Goal: Task Accomplishment & Management: Complete application form

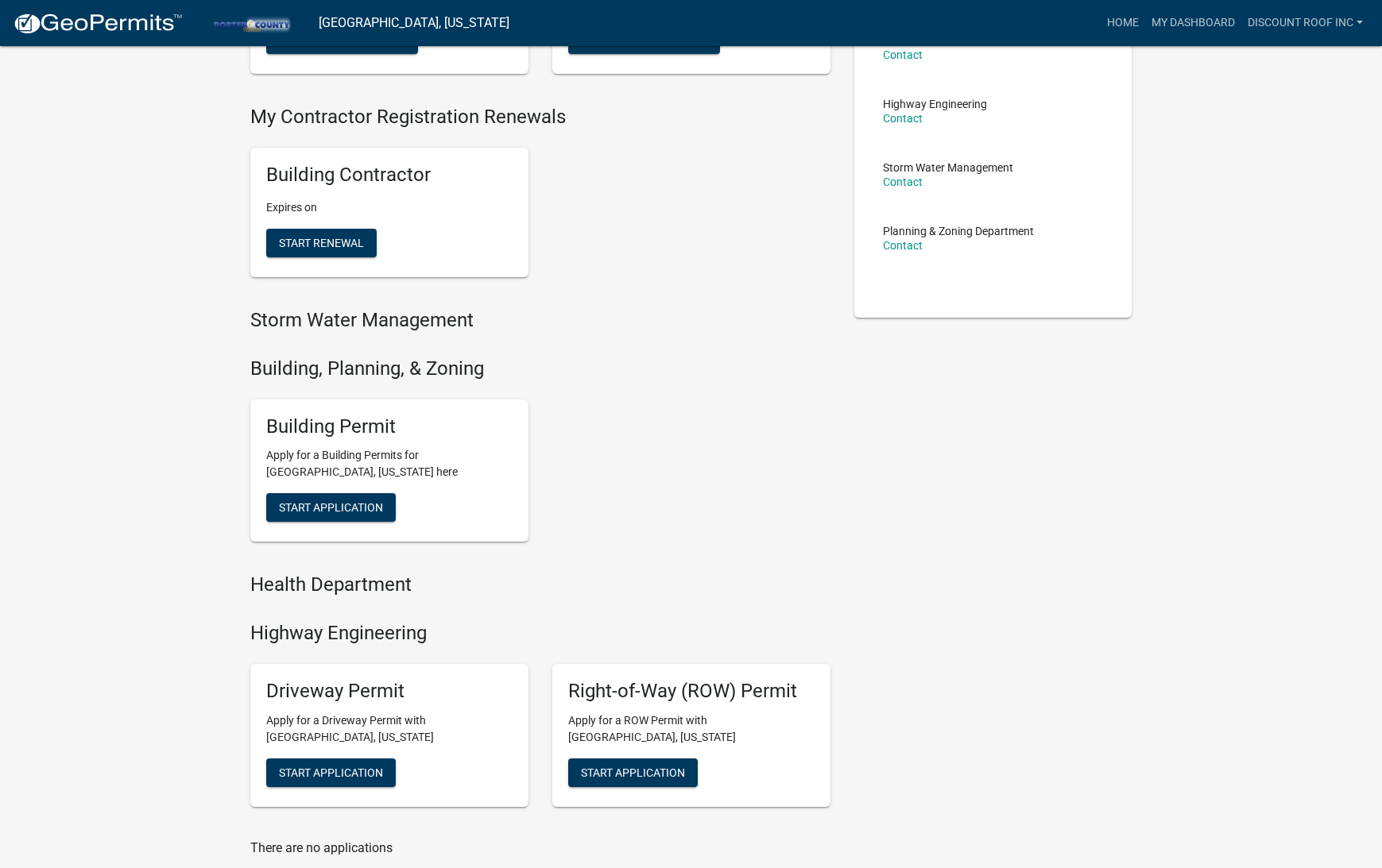
scroll to position [273, 0]
click at [357, 504] on span "Start Application" at bounding box center [330, 508] width 104 height 13
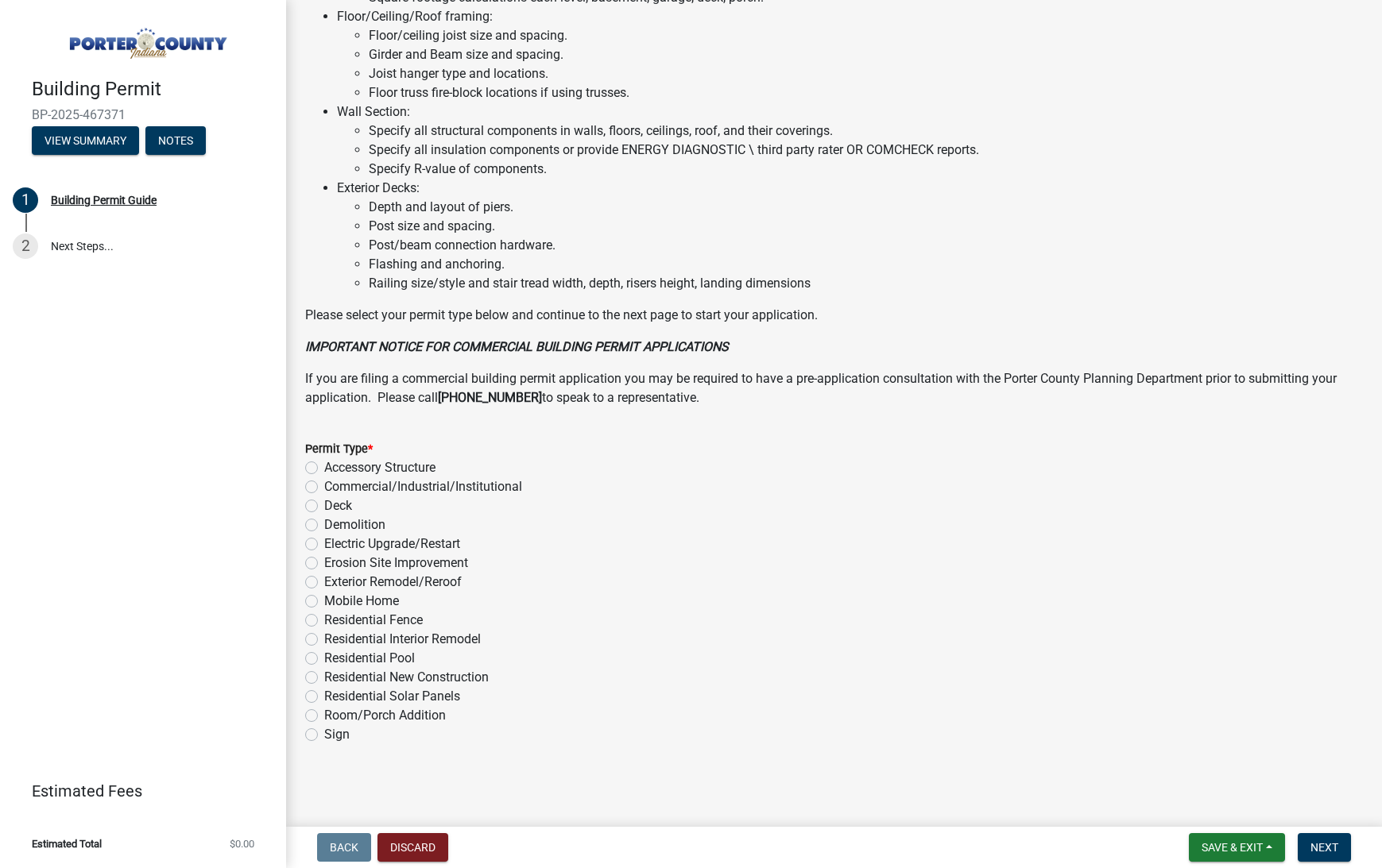
scroll to position [965, 0]
click at [415, 586] on label "Exterior Remodel/Reroof" at bounding box center [393, 582] width 137 height 19
click at [334, 583] on input "Exterior Remodel/Reroof" at bounding box center [329, 578] width 10 height 10
radio input "true"
click at [1321, 854] on button "Next" at bounding box center [1325, 847] width 53 height 28
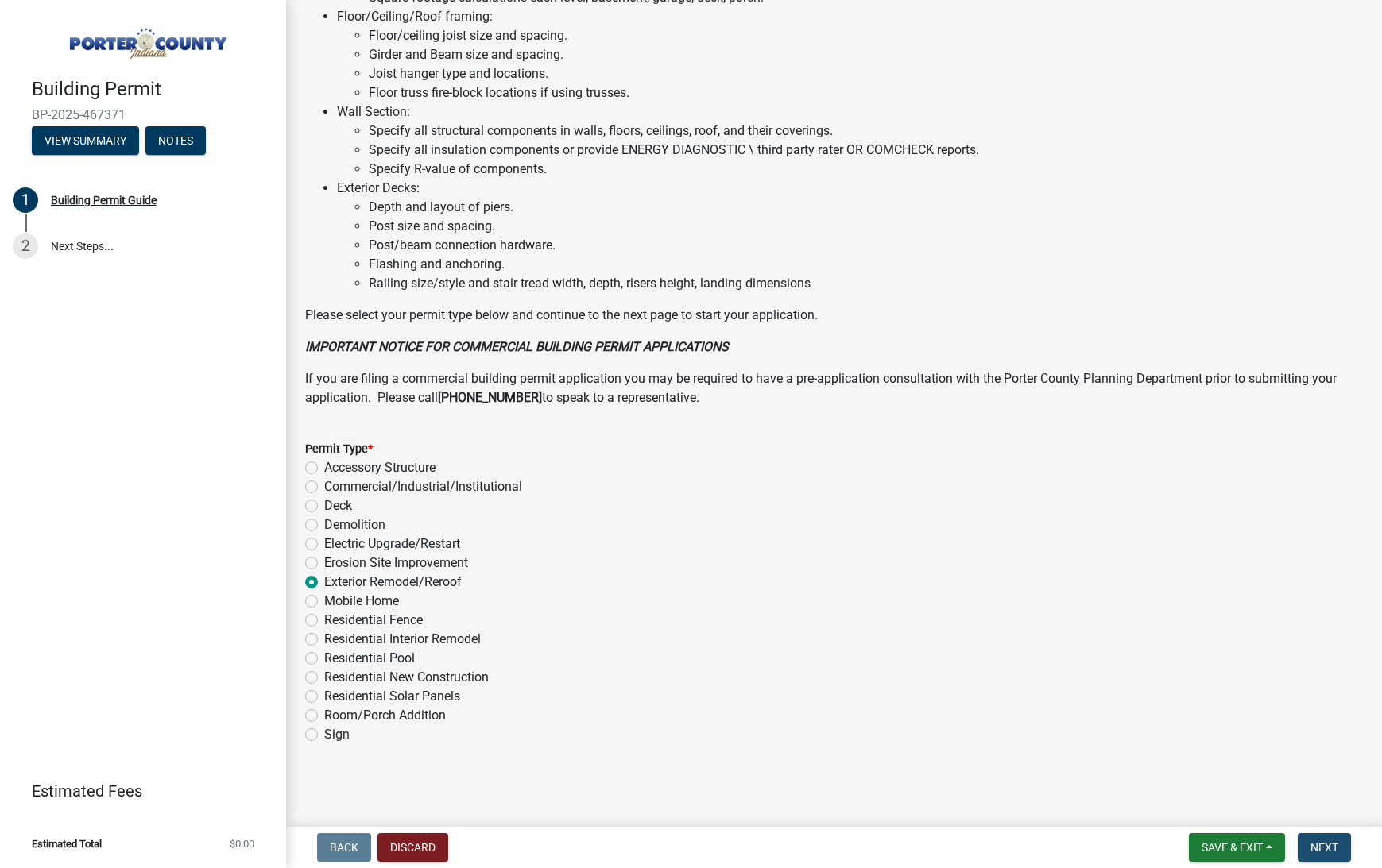
scroll to position [0, 0]
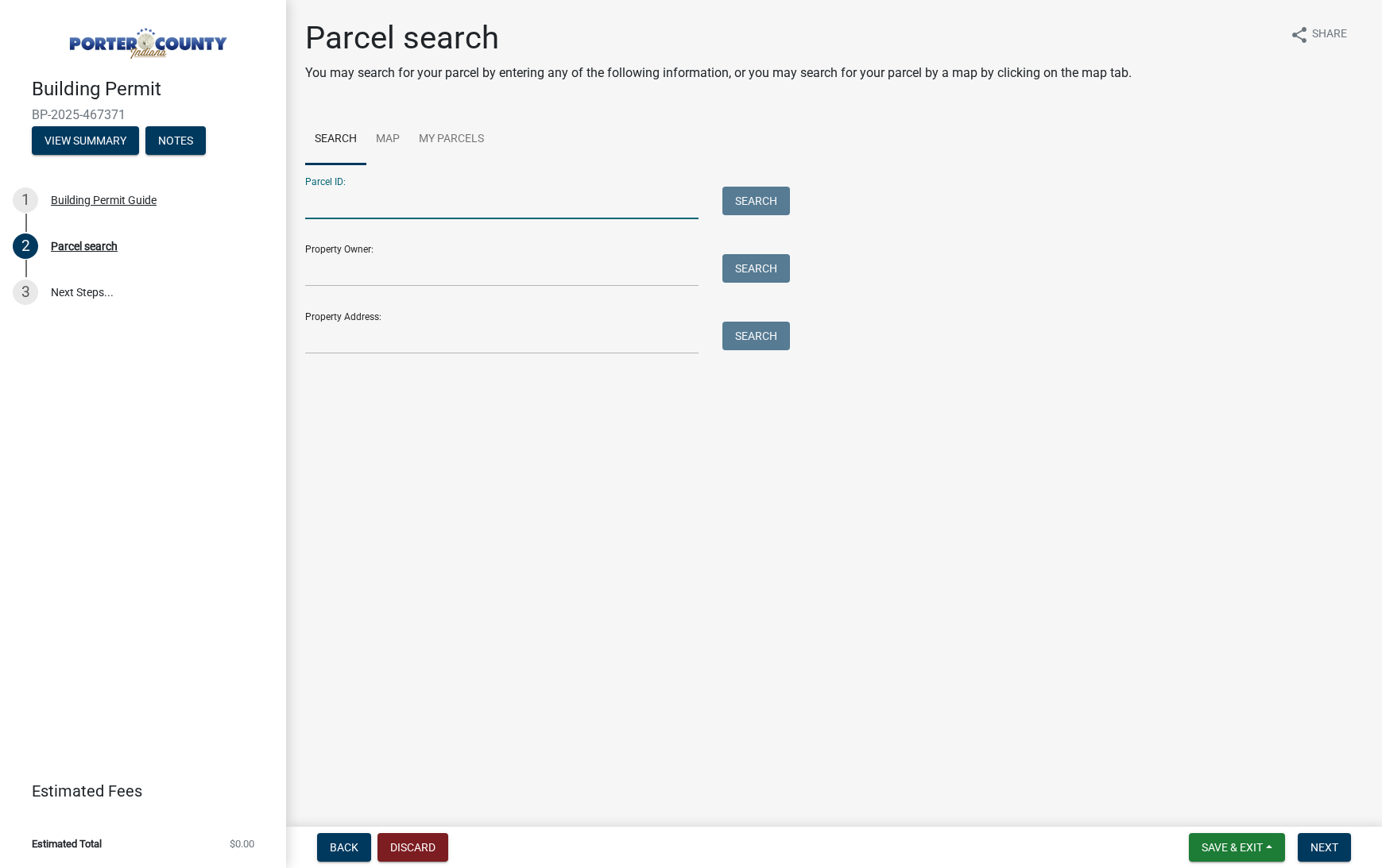
click at [325, 217] on input "Parcel ID:" at bounding box center [502, 203] width 394 height 33
paste input "64-15-13-352-006.000-013"
type input "64-15-13-352-006.000-013"
click at [759, 199] on button "Search" at bounding box center [756, 201] width 68 height 28
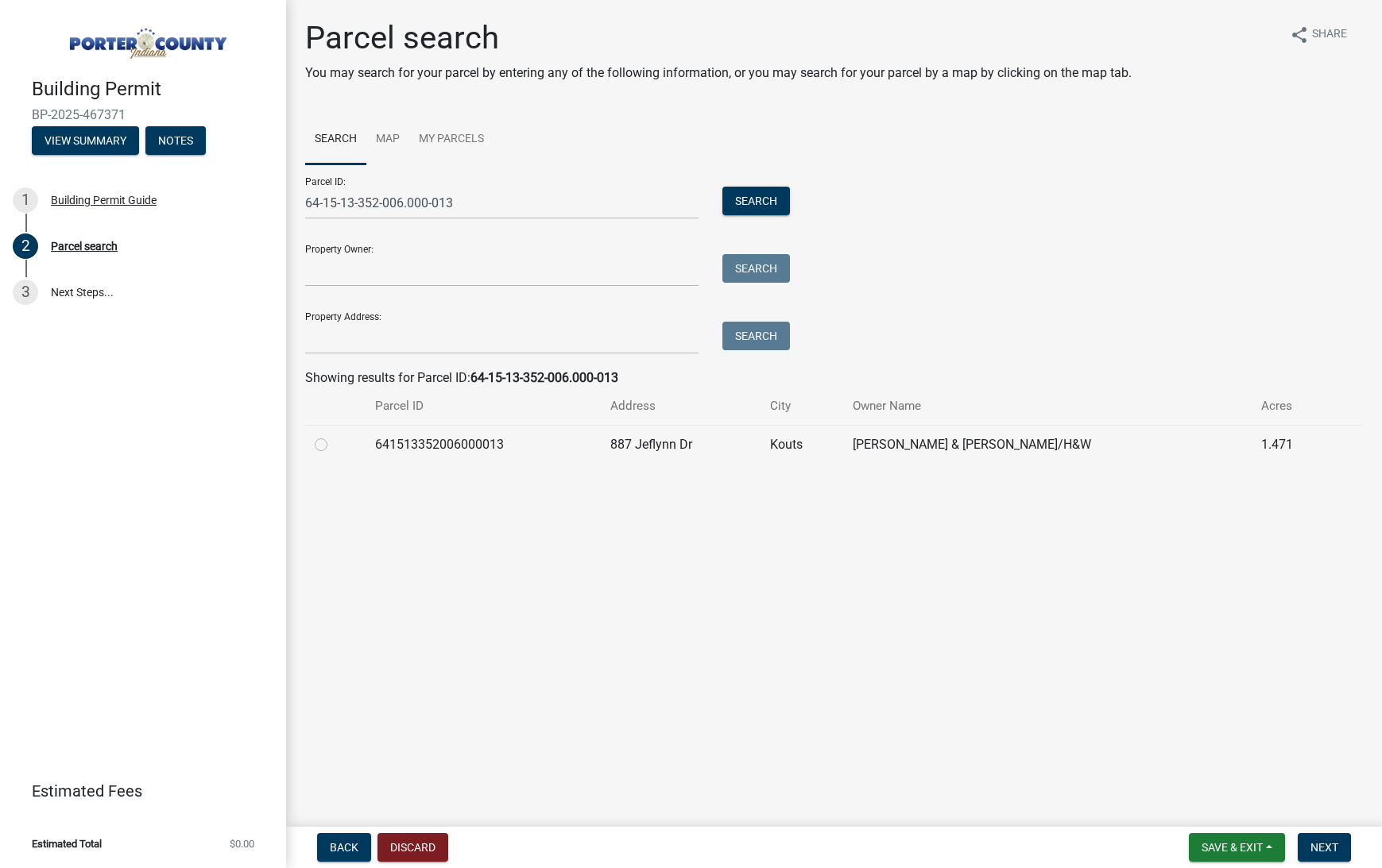
click at [333, 435] on label at bounding box center [333, 435] width 0 height 0
click at [333, 444] on input "radio" at bounding box center [339, 440] width 10 height 10
radio input "true"
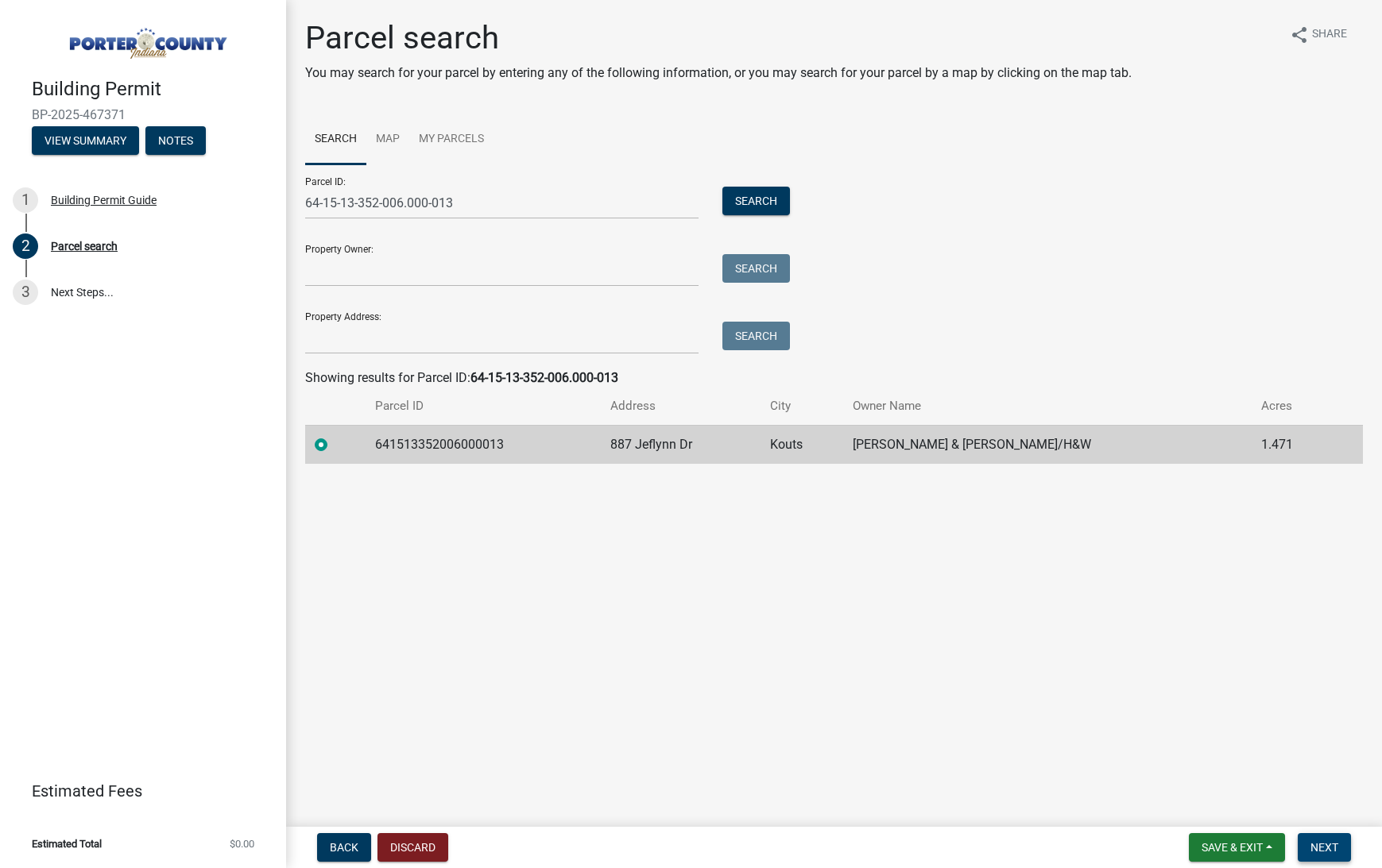
click at [1317, 850] on span "Next" at bounding box center [1325, 847] width 27 height 13
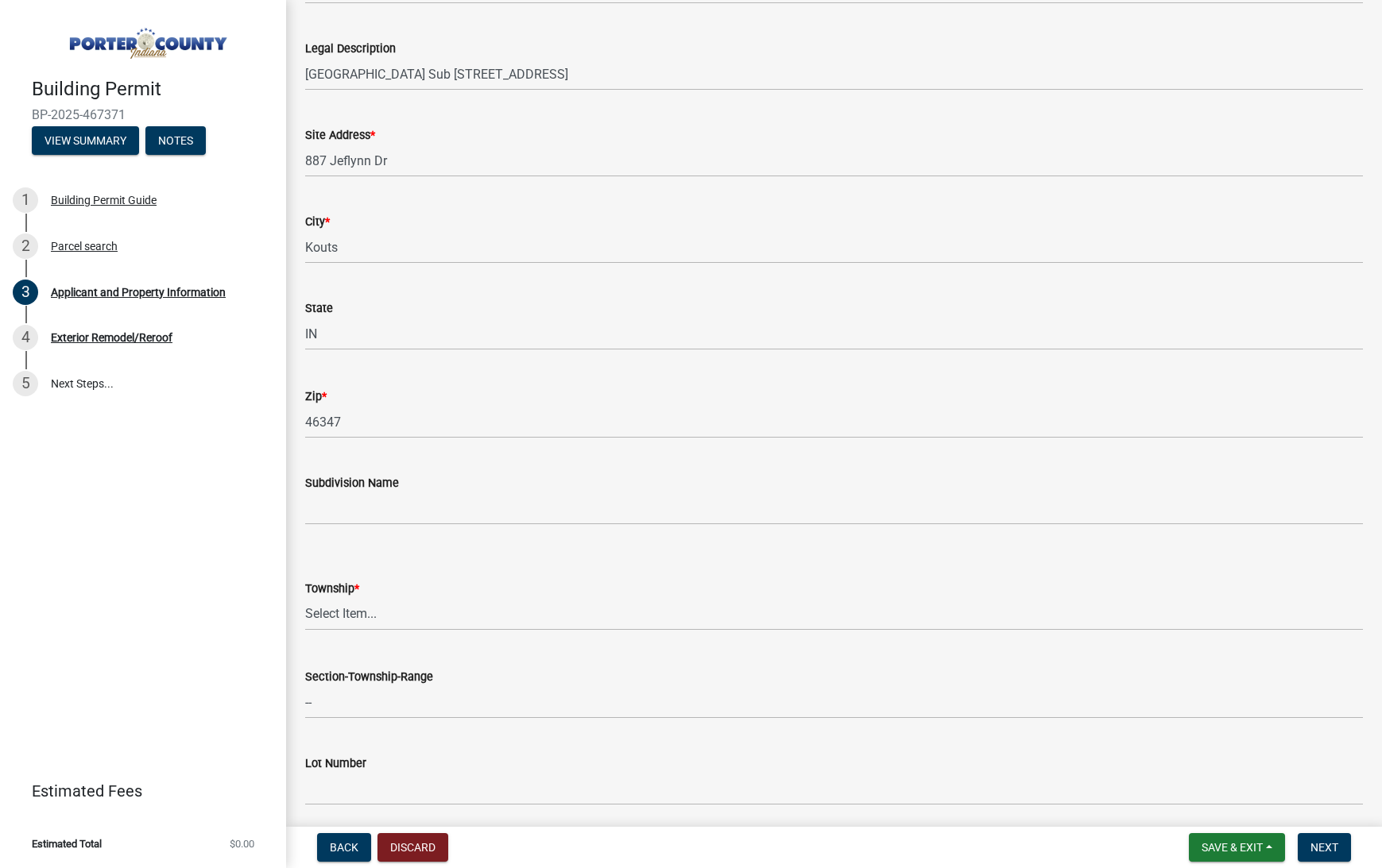
scroll to position [448, 0]
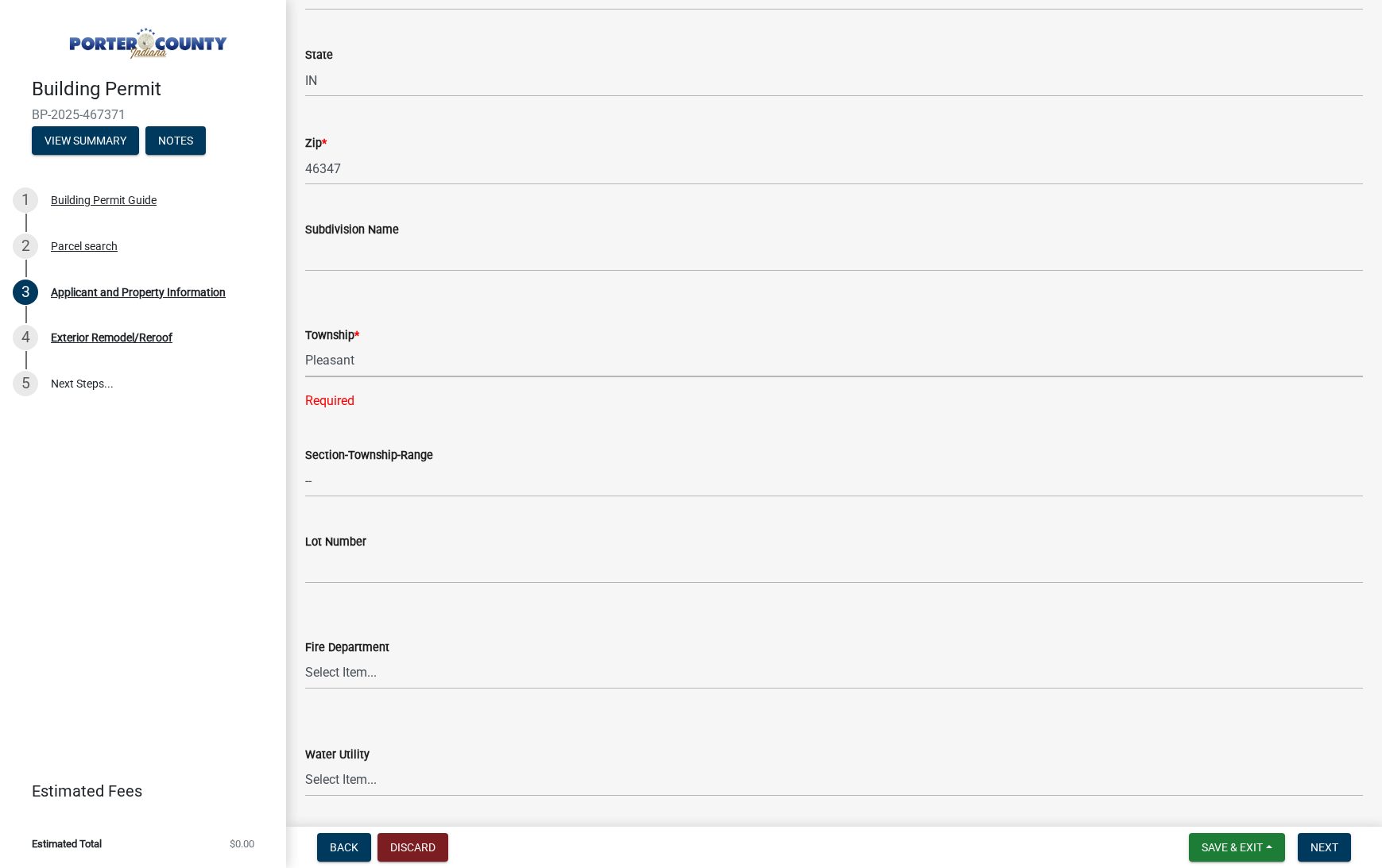
select select "8813af9a-53bd-4ec9-a082-37b92a5ec060"
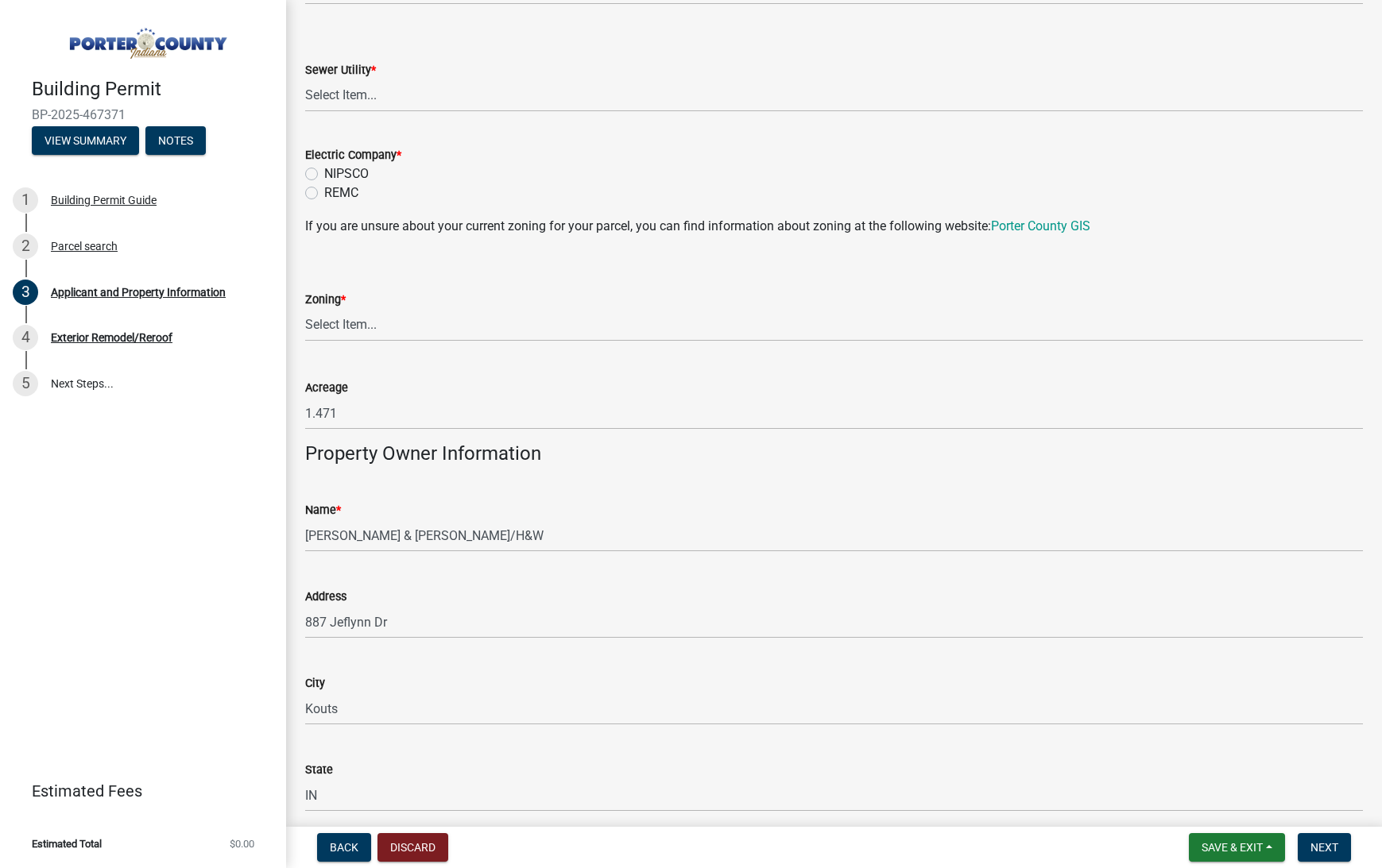
scroll to position [1006, 0]
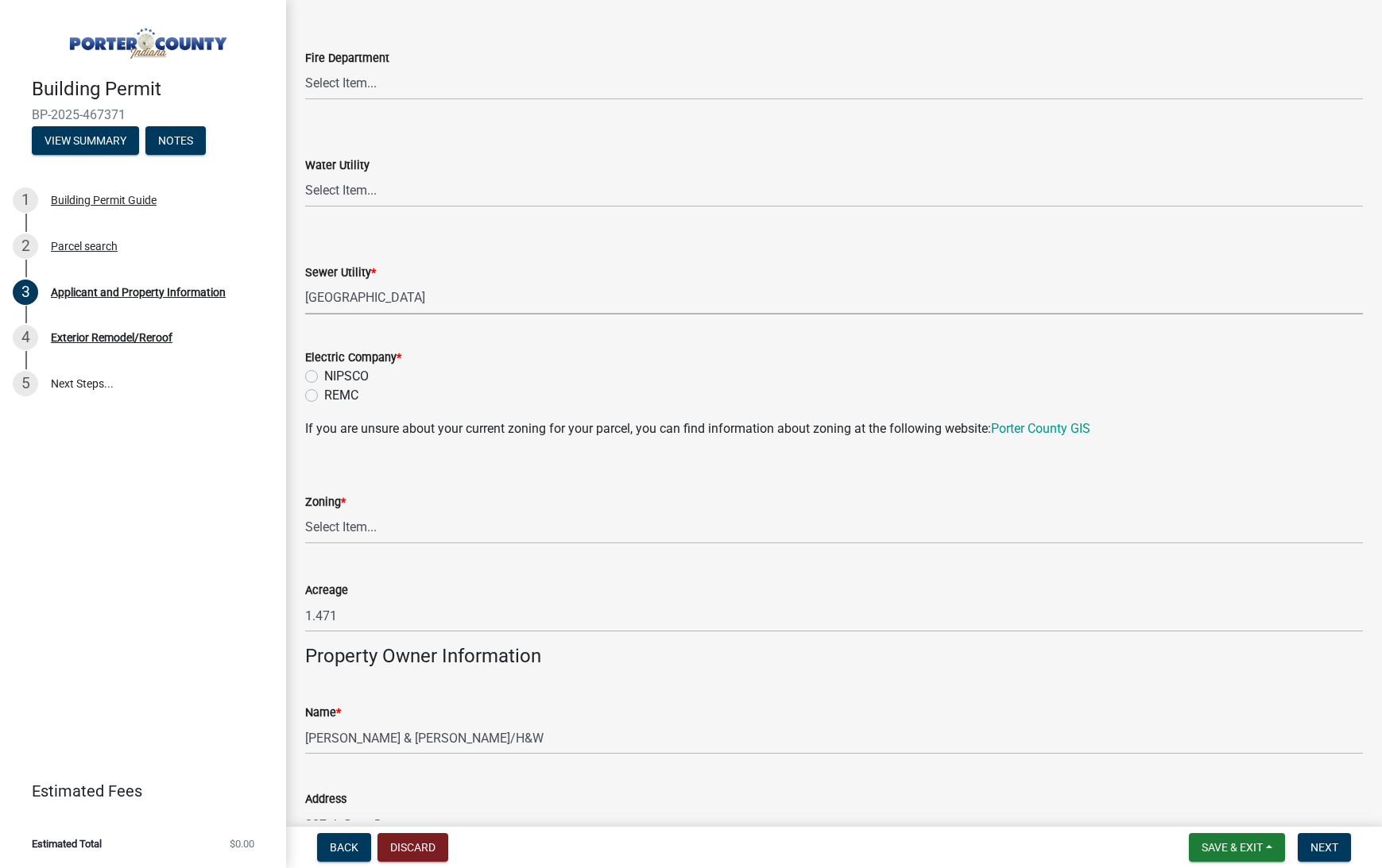
select select "0ba2db78-5dbf-43b9-a42c-6cccc1e5ba15"
click at [345, 376] on label "NIPSCO" at bounding box center [346, 376] width 45 height 19
click at [334, 376] on input "NIPSCO" at bounding box center [329, 372] width 10 height 10
radio input "true"
select select "271bd504-2c49-4a3f-937e-0db1d3436bac"
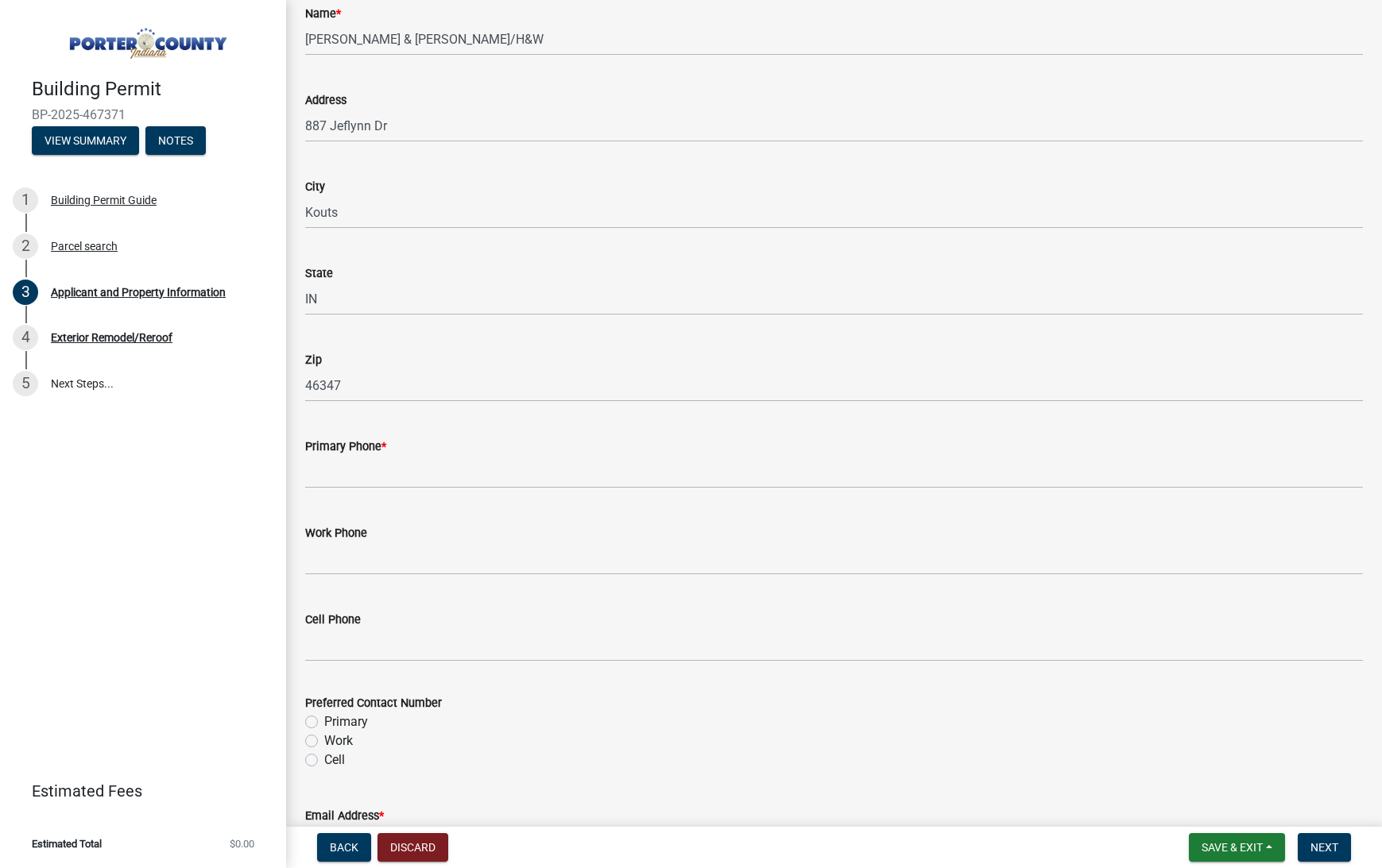
scroll to position [1705, 0]
click at [403, 478] on input "Primary Phone *" at bounding box center [834, 471] width 1058 height 33
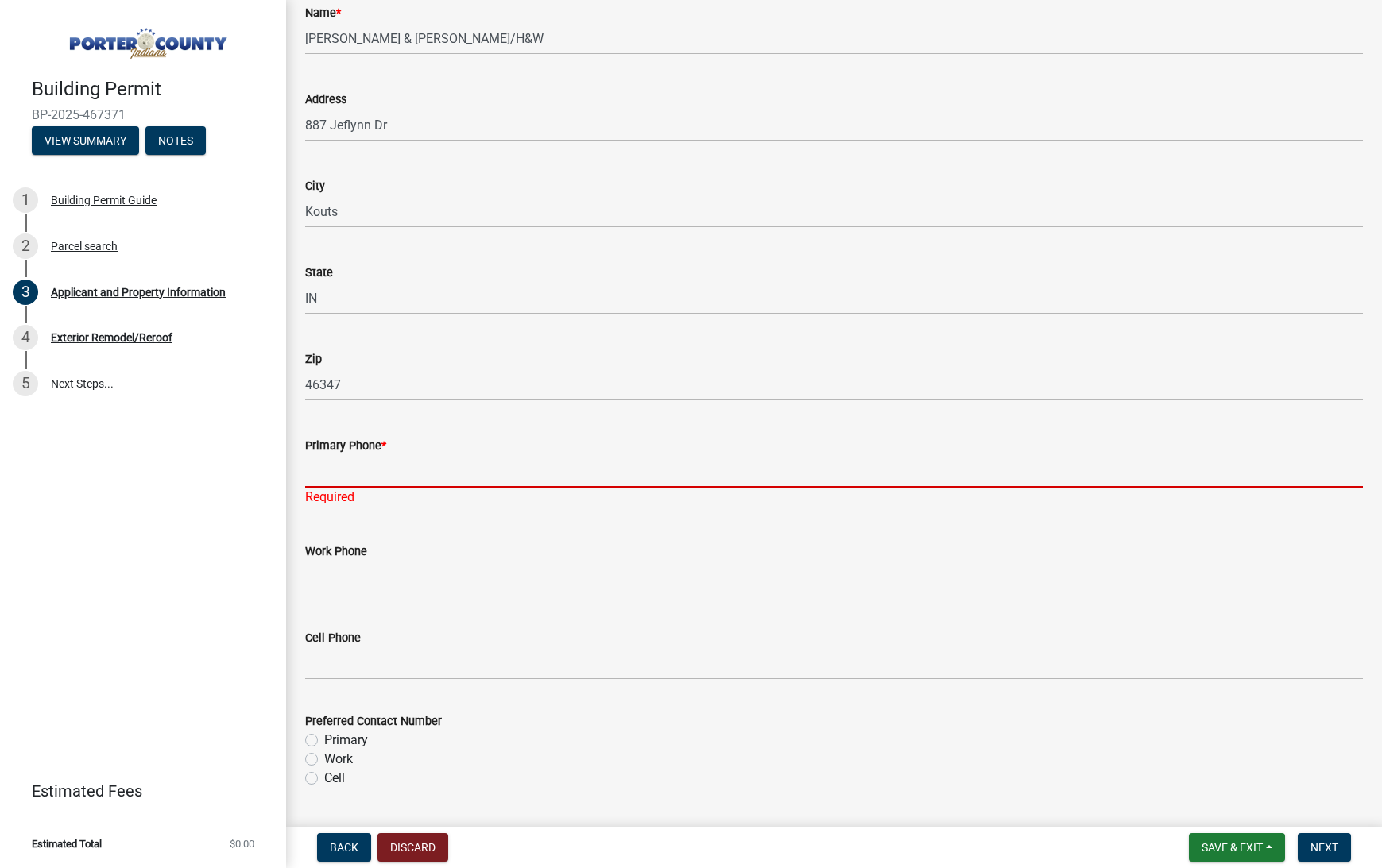
paste input "tel:(219)%[PHONE_NUMBER]"
drag, startPoint x: 463, startPoint y: 468, endPoint x: 291, endPoint y: 470, distance: 172.0
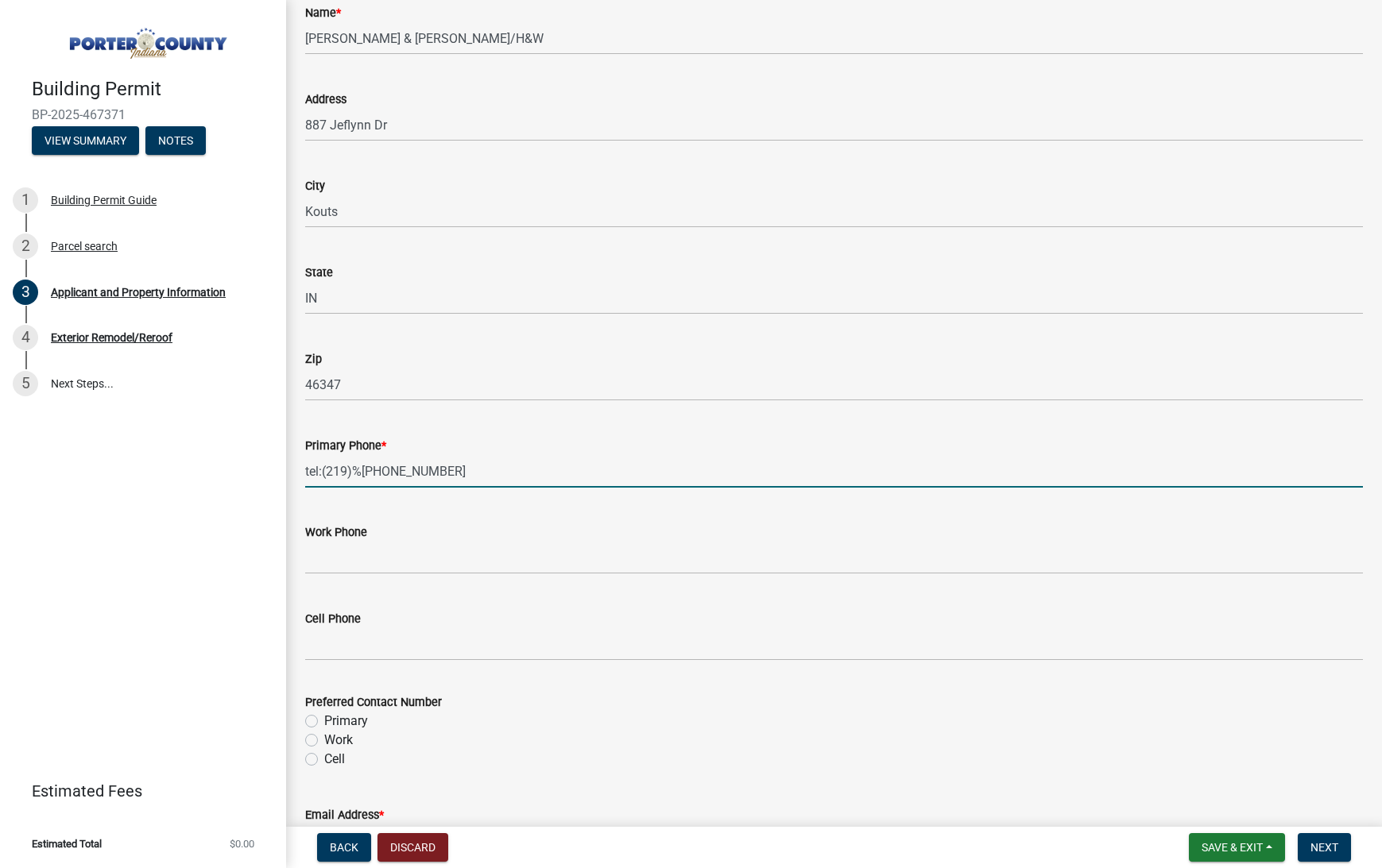
paste input "(219)"
type input "[PHONE_NUMBER]"
click at [387, 554] on input "Work Phone" at bounding box center [834, 558] width 1058 height 33
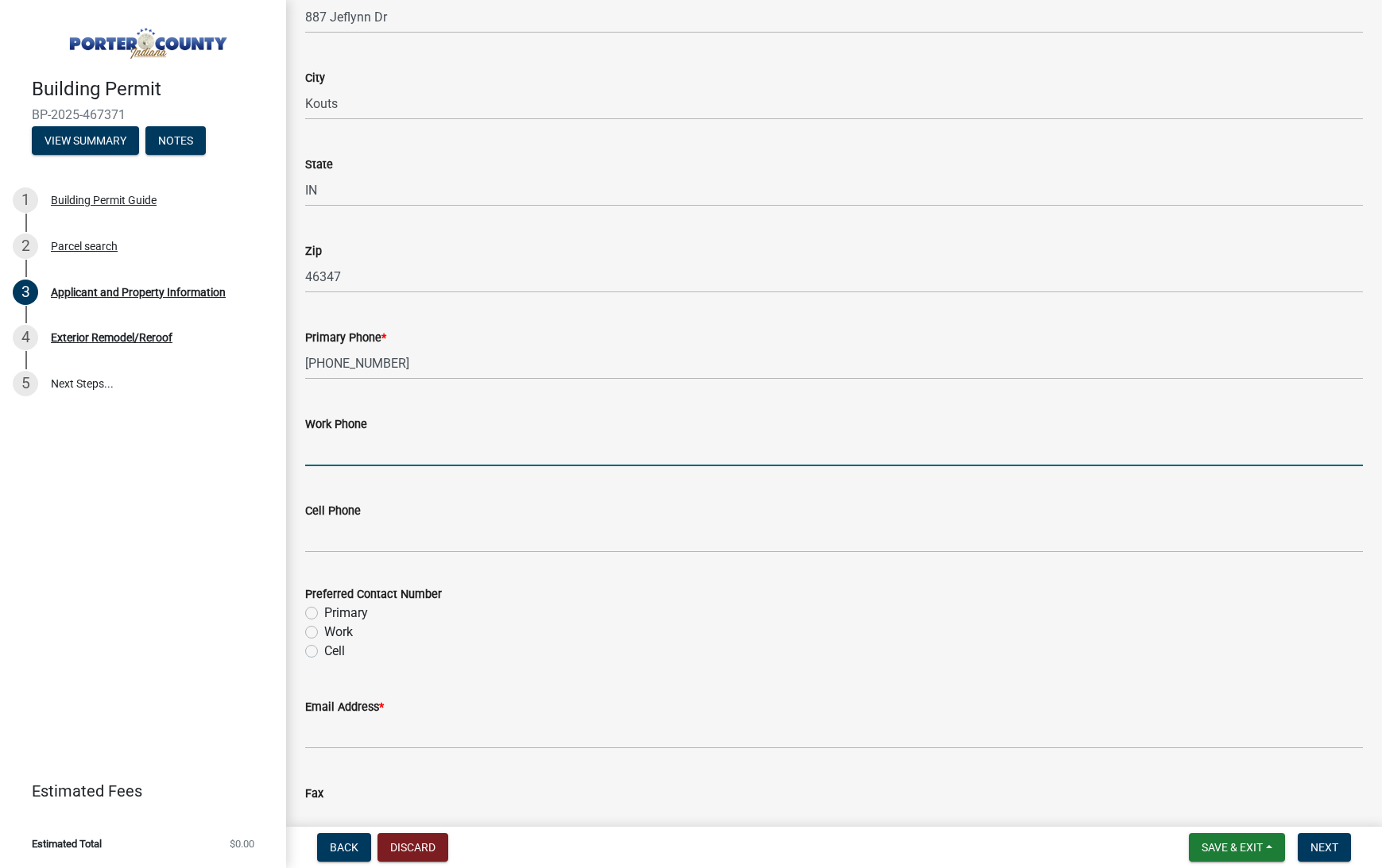
scroll to position [1829, 0]
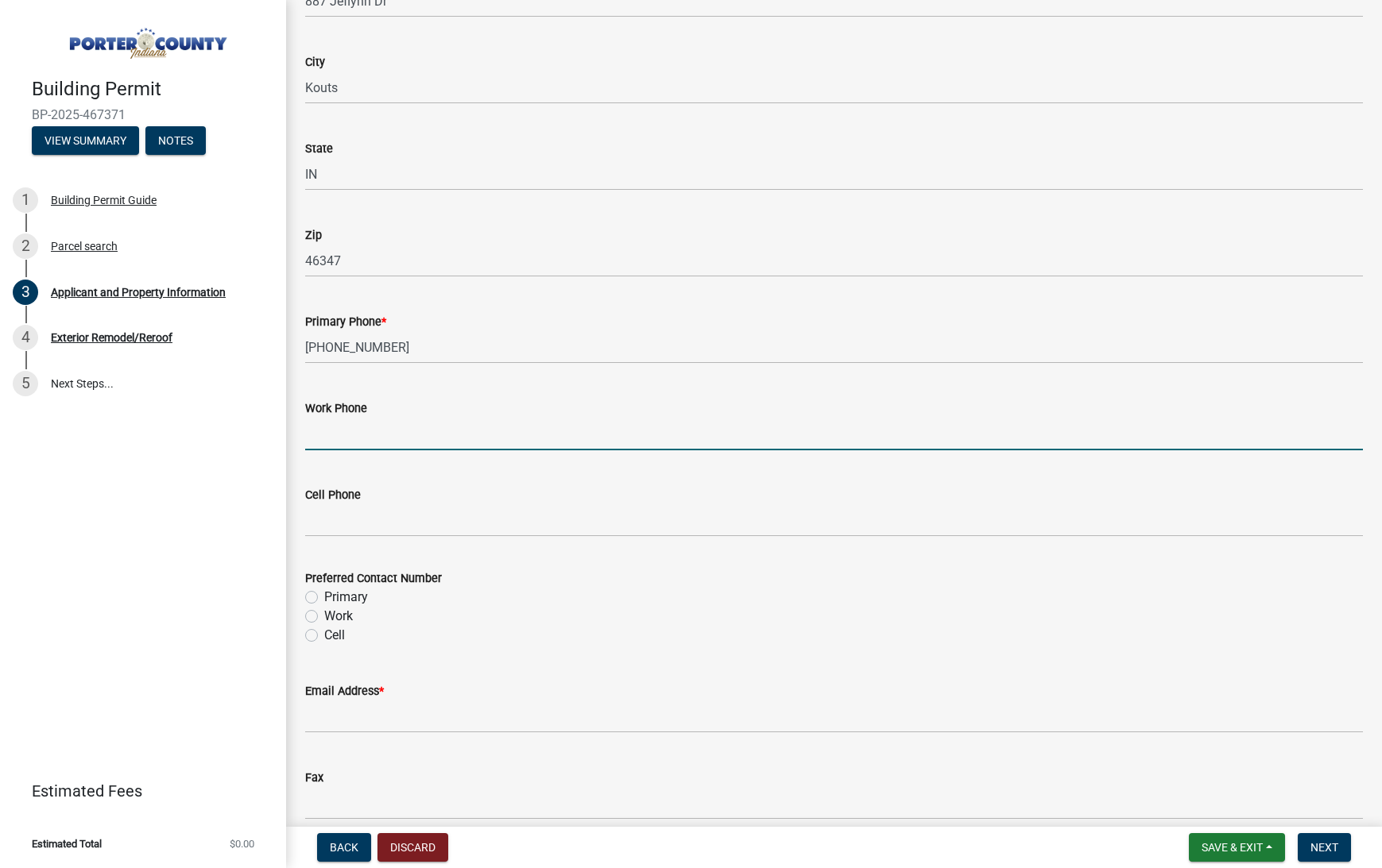
click at [364, 601] on label "Primary" at bounding box center [346, 597] width 44 height 19
click at [334, 598] on input "Primary" at bounding box center [329, 593] width 10 height 10
radio input "true"
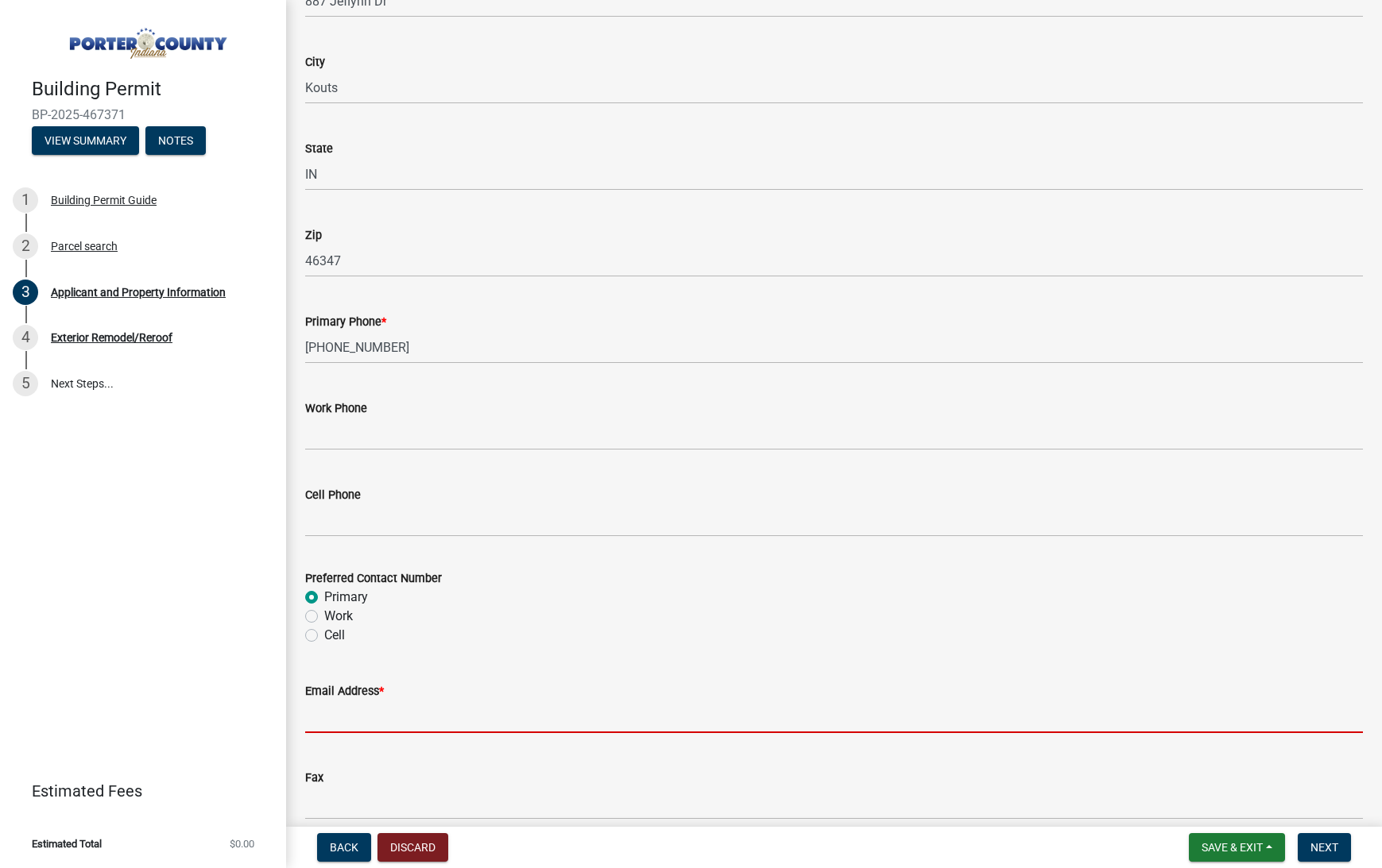
click at [392, 721] on input "Email Address *" at bounding box center [834, 717] width 1058 height 33
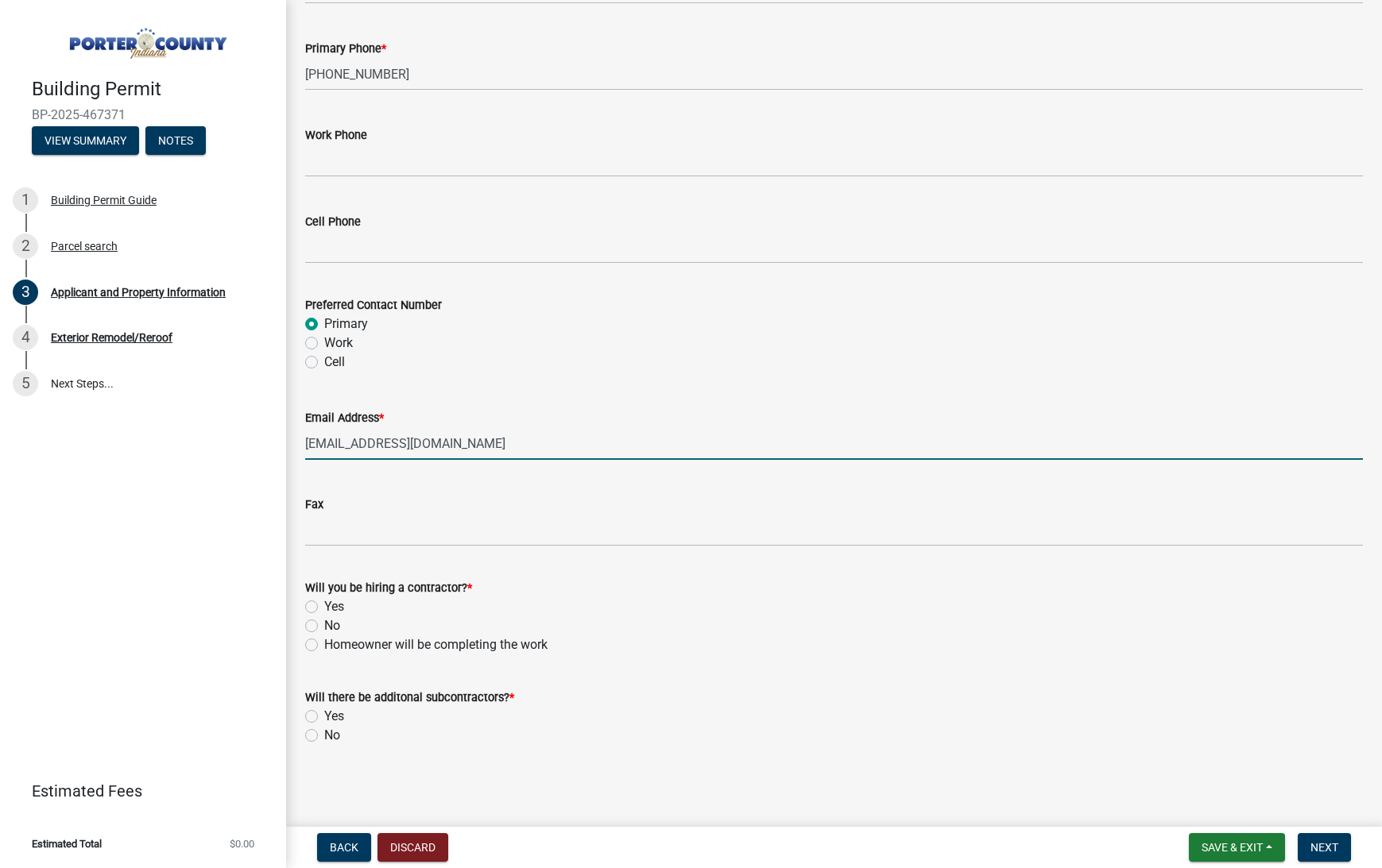
scroll to position [2102, 0]
type input "[EMAIL_ADDRESS][DOMAIN_NAME]"
click at [343, 606] on label "Yes" at bounding box center [333, 608] width 20 height 19
click at [334, 606] on input "Yes" at bounding box center [329, 603] width 10 height 10
radio input "true"
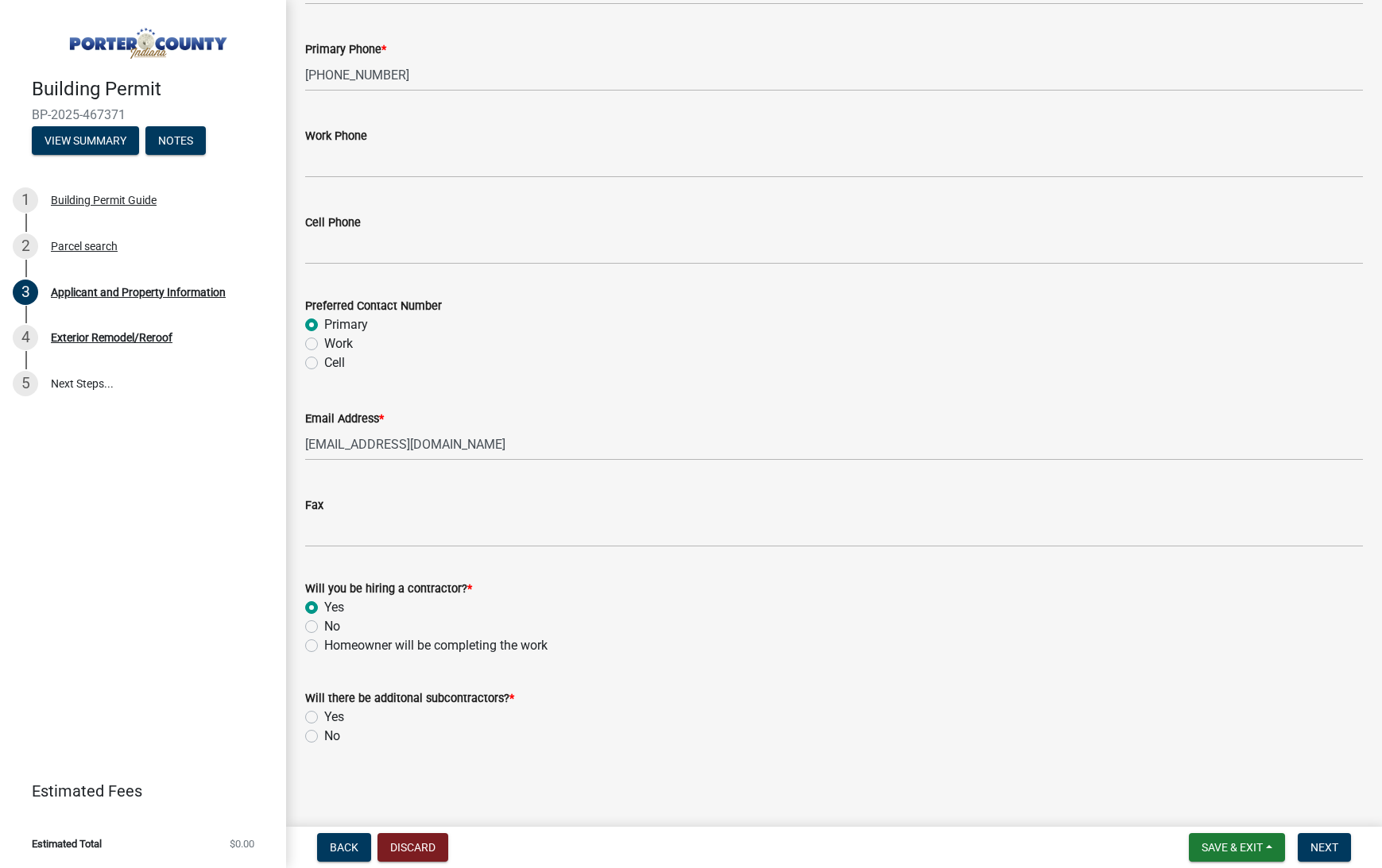
click at [333, 730] on label "No" at bounding box center [332, 736] width 16 height 19
click at [333, 730] on input "No" at bounding box center [329, 732] width 10 height 10
radio input "true"
click at [1337, 848] on span "Next" at bounding box center [1325, 847] width 27 height 13
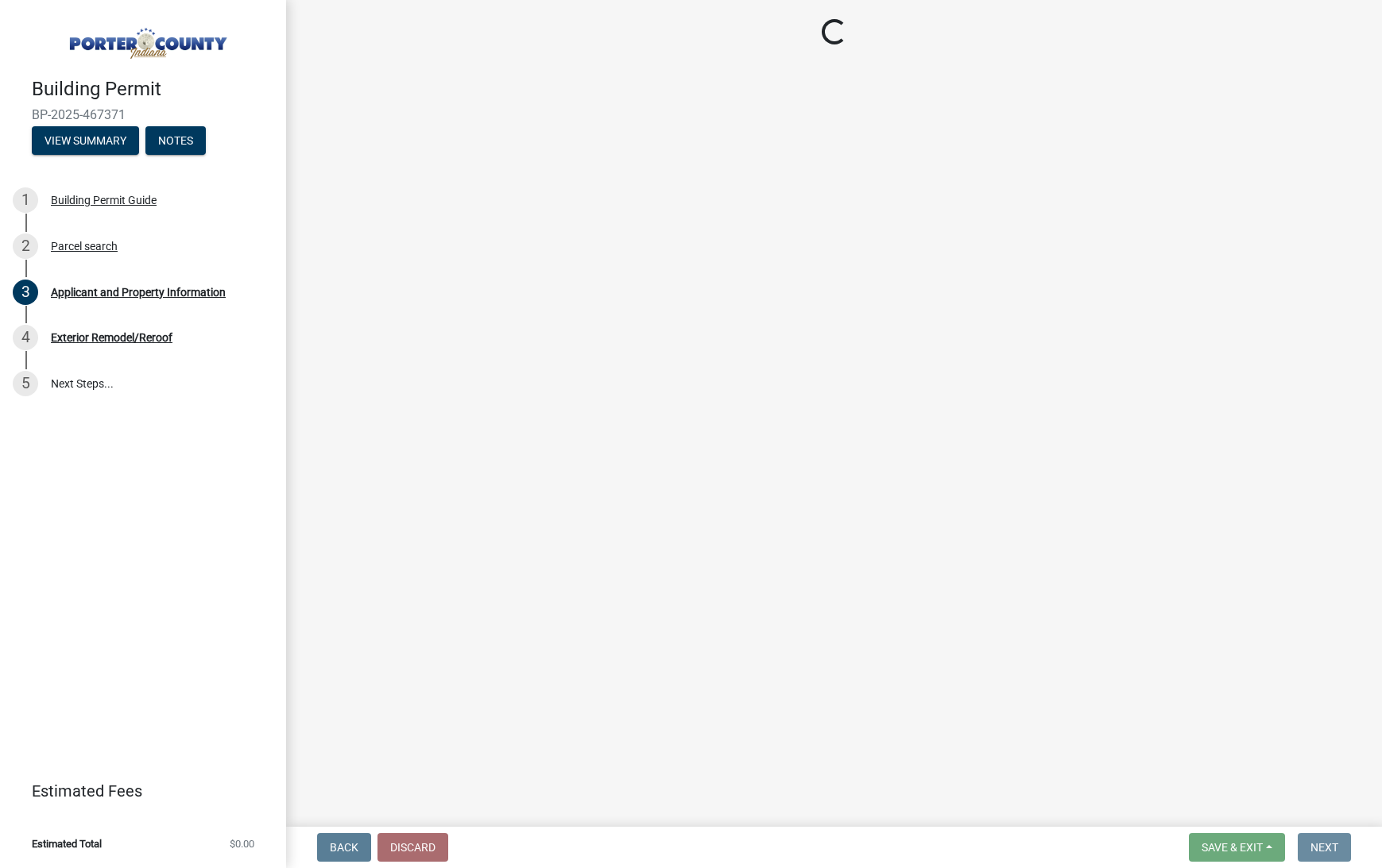
scroll to position [0, 0]
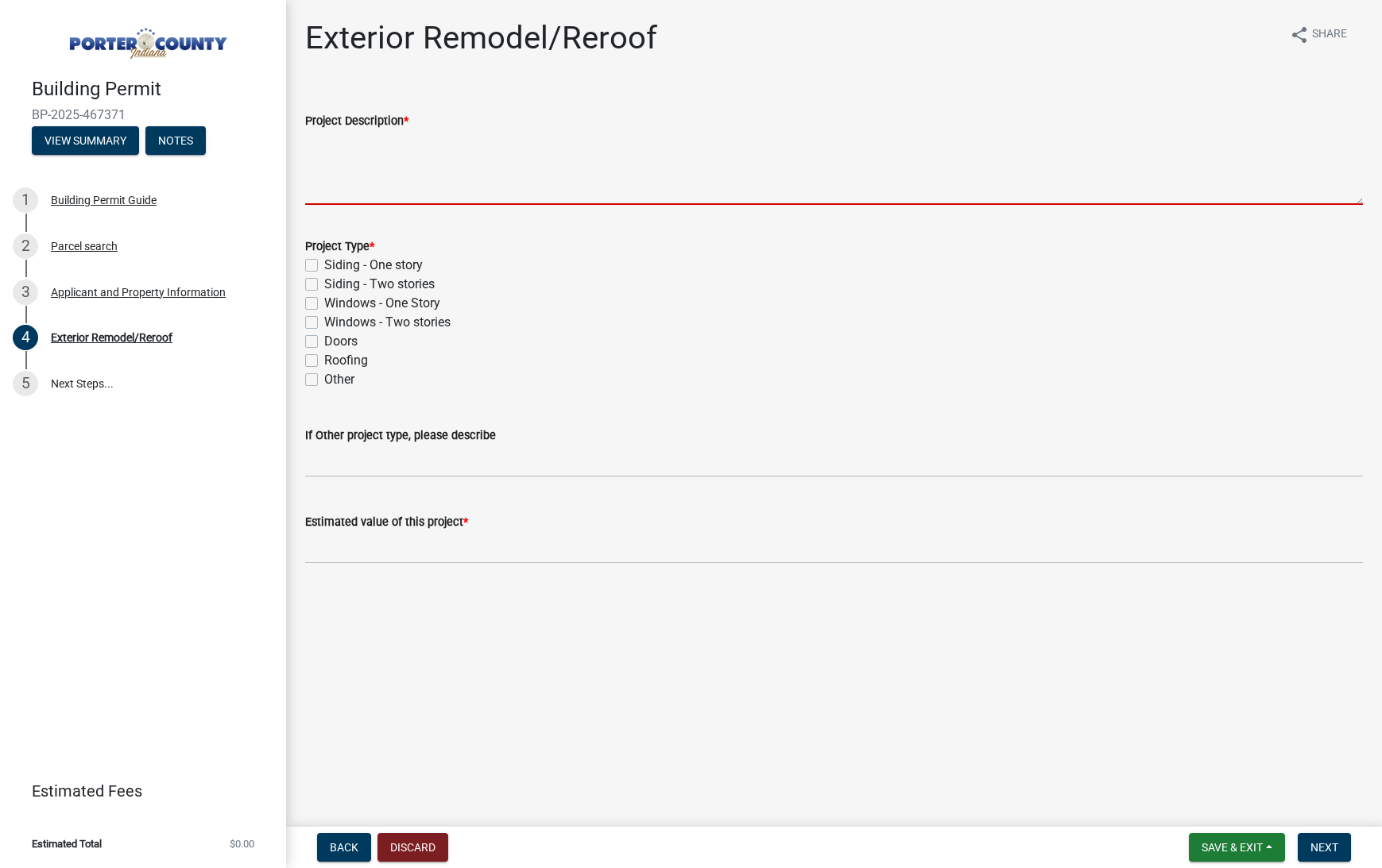
click at [400, 171] on textarea "Project Description *" at bounding box center [834, 167] width 1058 height 75
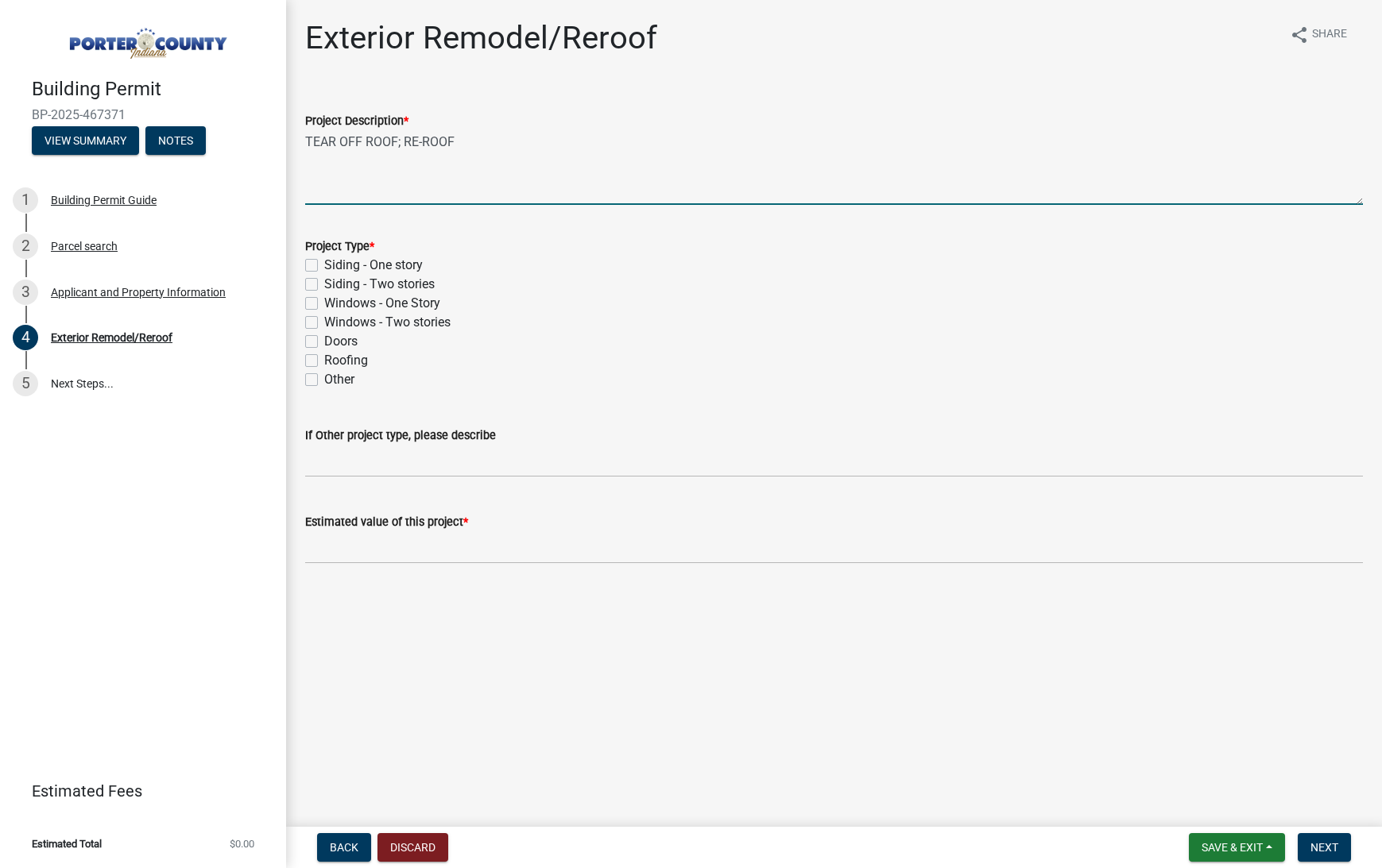
type textarea "TEAR OFF ROOF; RE-ROOF"
drag, startPoint x: 323, startPoint y: 362, endPoint x: 337, endPoint y: 378, distance: 21.3
click at [323, 362] on div "Roofing" at bounding box center [834, 361] width 1058 height 19
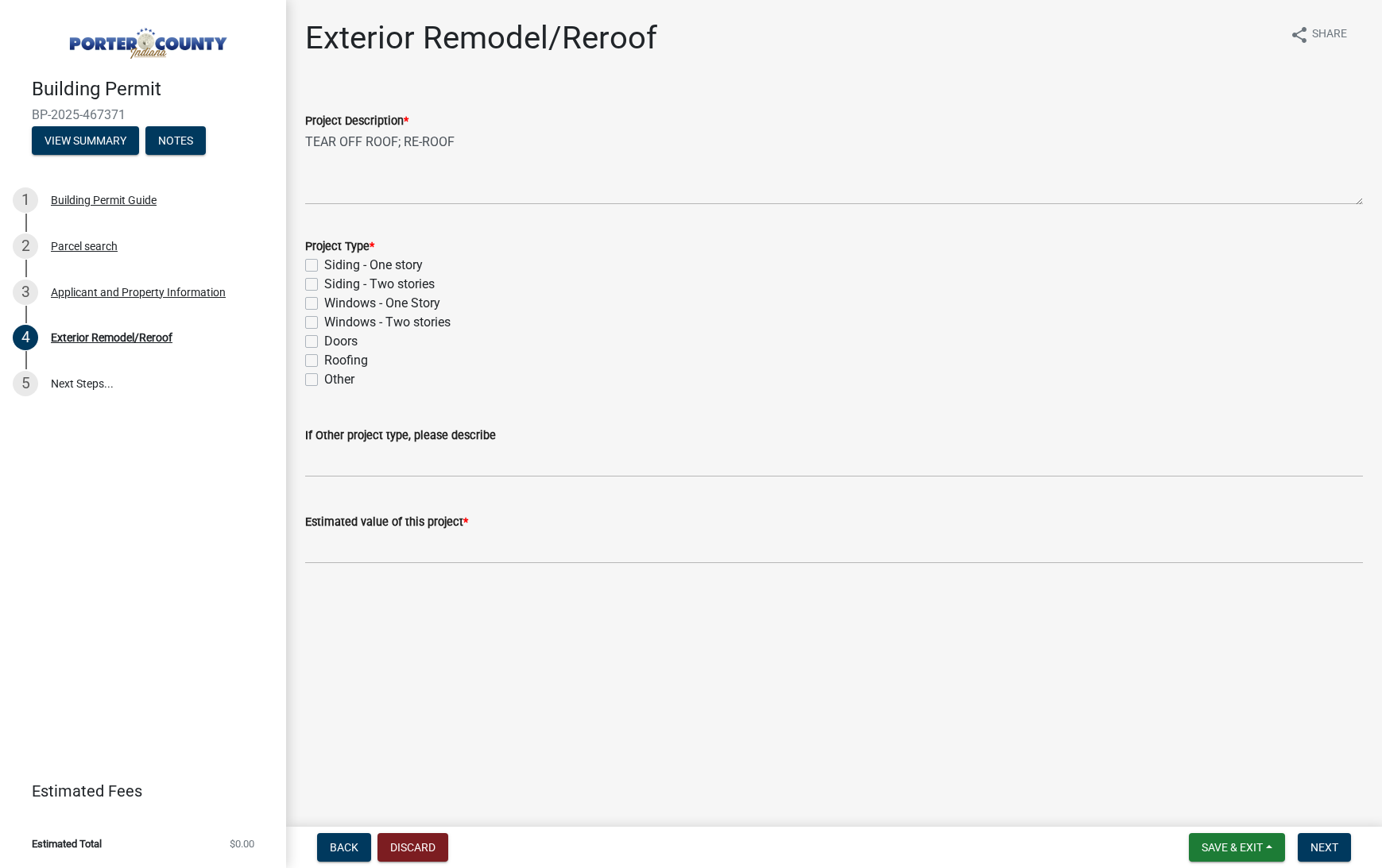
click at [322, 362] on div "Roofing" at bounding box center [834, 361] width 1058 height 19
click at [346, 361] on label "Roofing" at bounding box center [346, 361] width 44 height 19
click at [334, 361] on input "Roofing" at bounding box center [329, 356] width 10 height 10
checkbox input "true"
checkbox input "false"
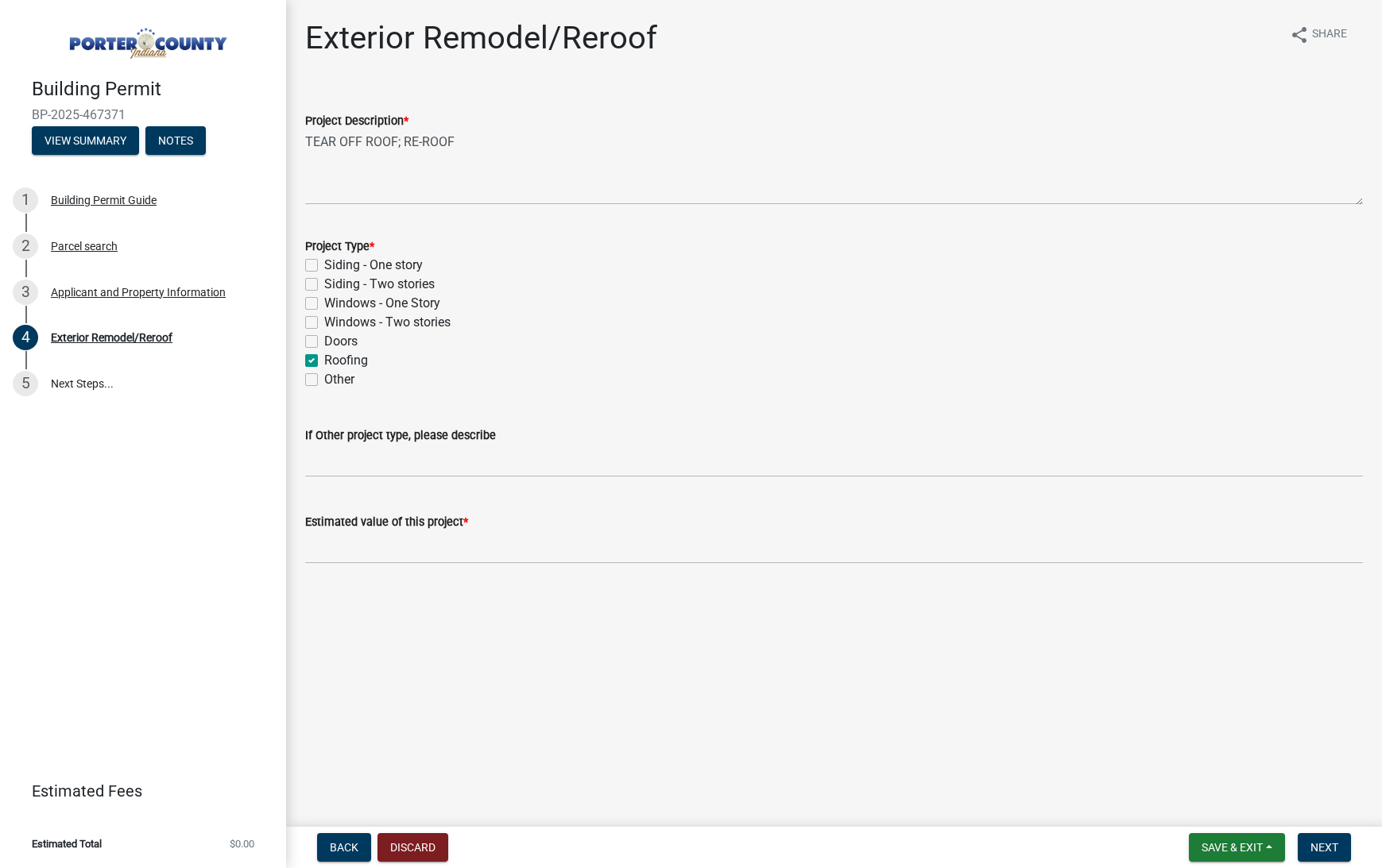
checkbox input "false"
checkbox input "true"
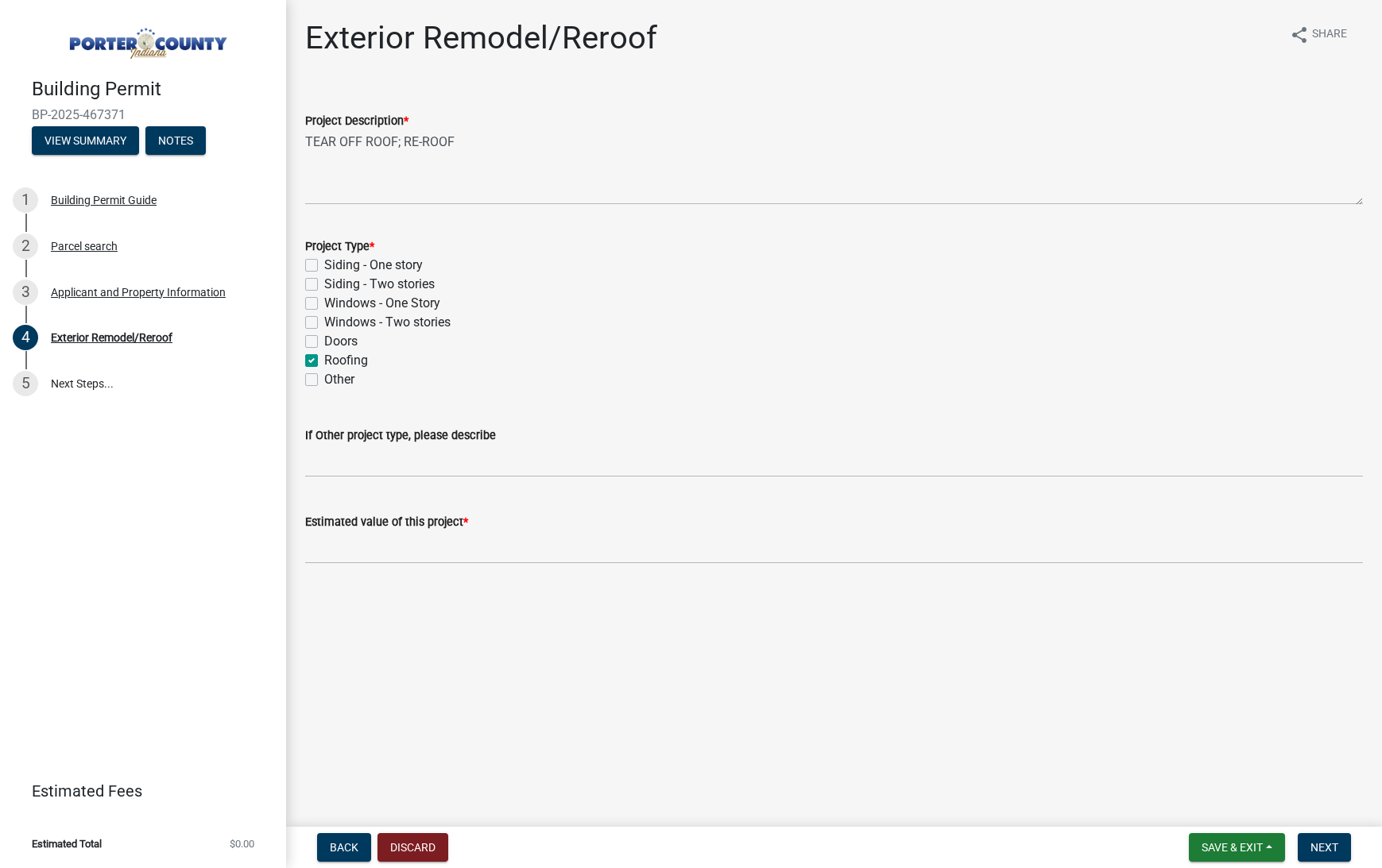
checkbox input "false"
click at [498, 551] on input "text" at bounding box center [834, 548] width 1058 height 33
paste input "31,999.11"
type input "31999.11"
click at [1330, 844] on span "Next" at bounding box center [1325, 847] width 27 height 13
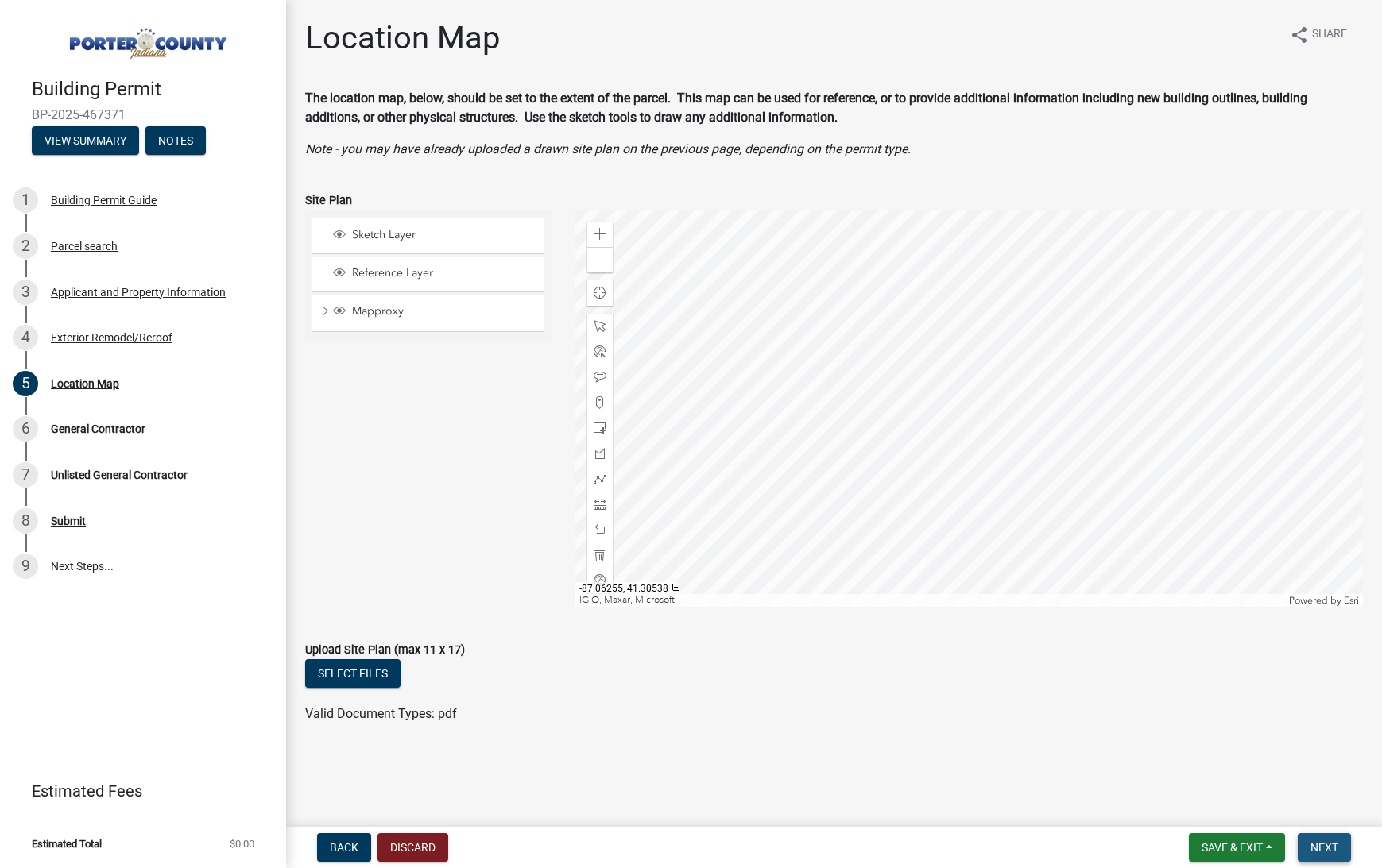
click at [1319, 841] on span "Next" at bounding box center [1325, 847] width 27 height 13
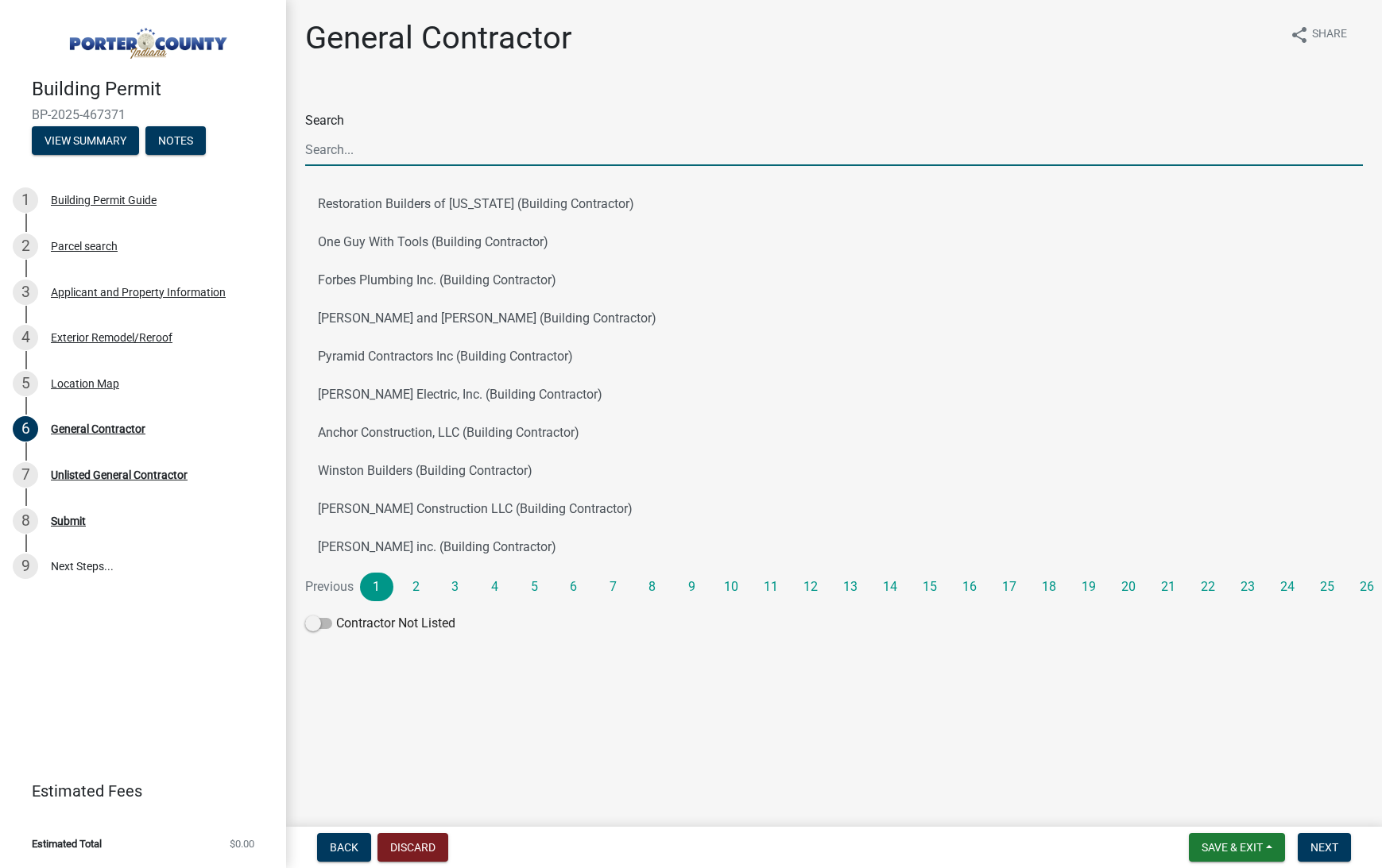
click at [438, 159] on input "Search" at bounding box center [834, 150] width 1058 height 33
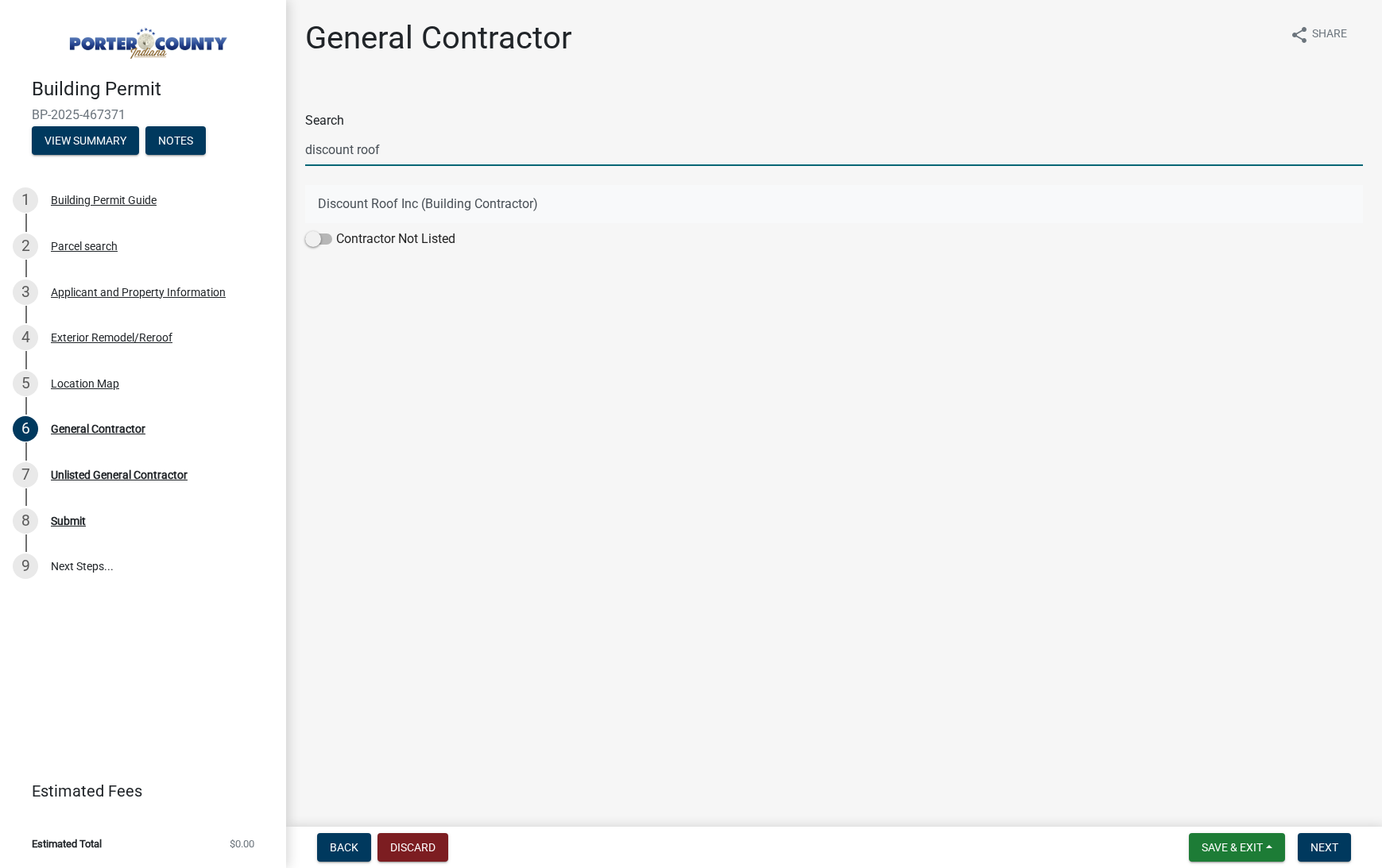
type input "discount roof"
click at [442, 190] on button "Discount Roof Inc (Building Contractor)" at bounding box center [834, 204] width 1058 height 38
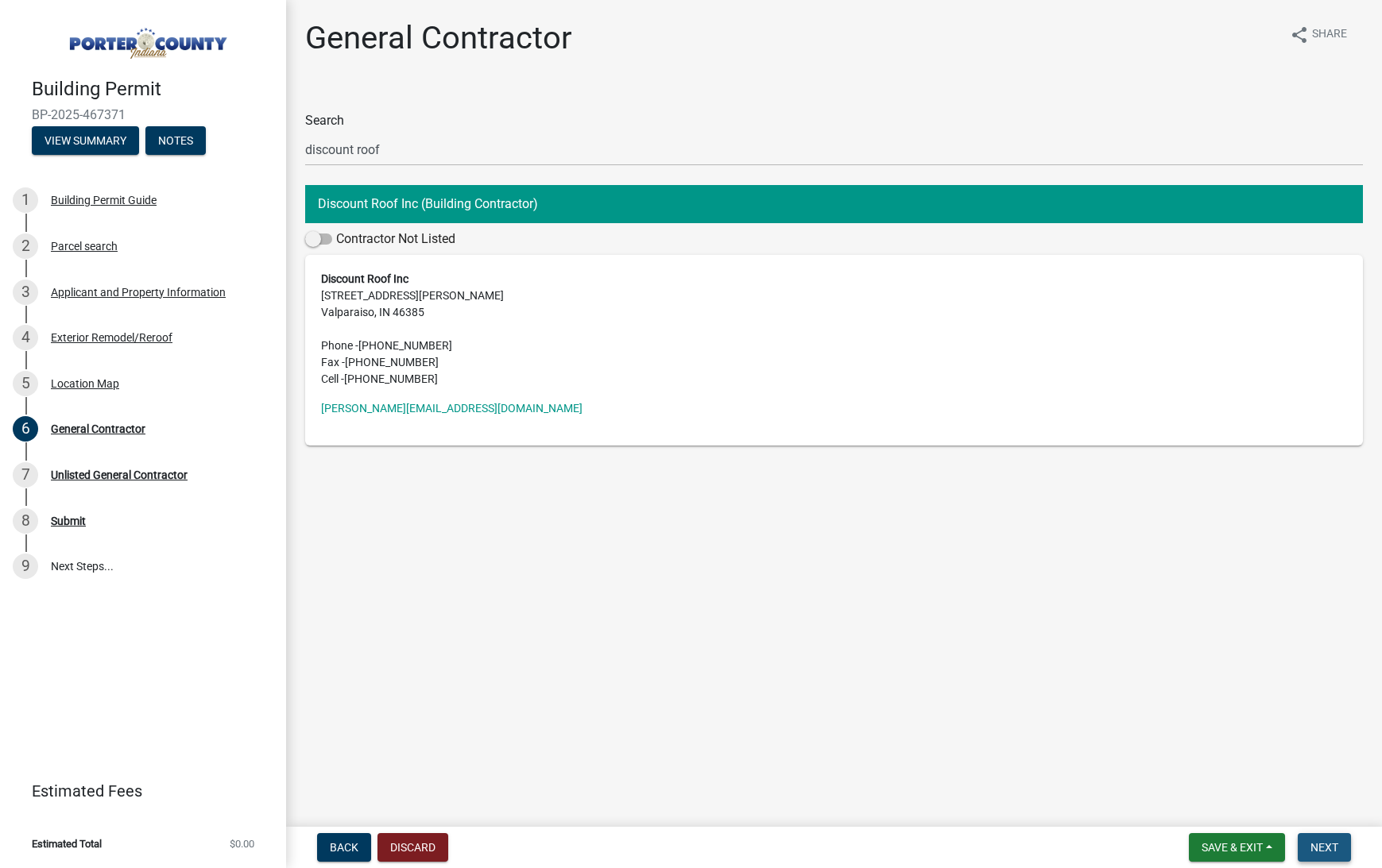
drag, startPoint x: 1336, startPoint y: 853, endPoint x: 1328, endPoint y: 840, distance: 15.3
click at [1336, 853] on span "Next" at bounding box center [1325, 847] width 27 height 13
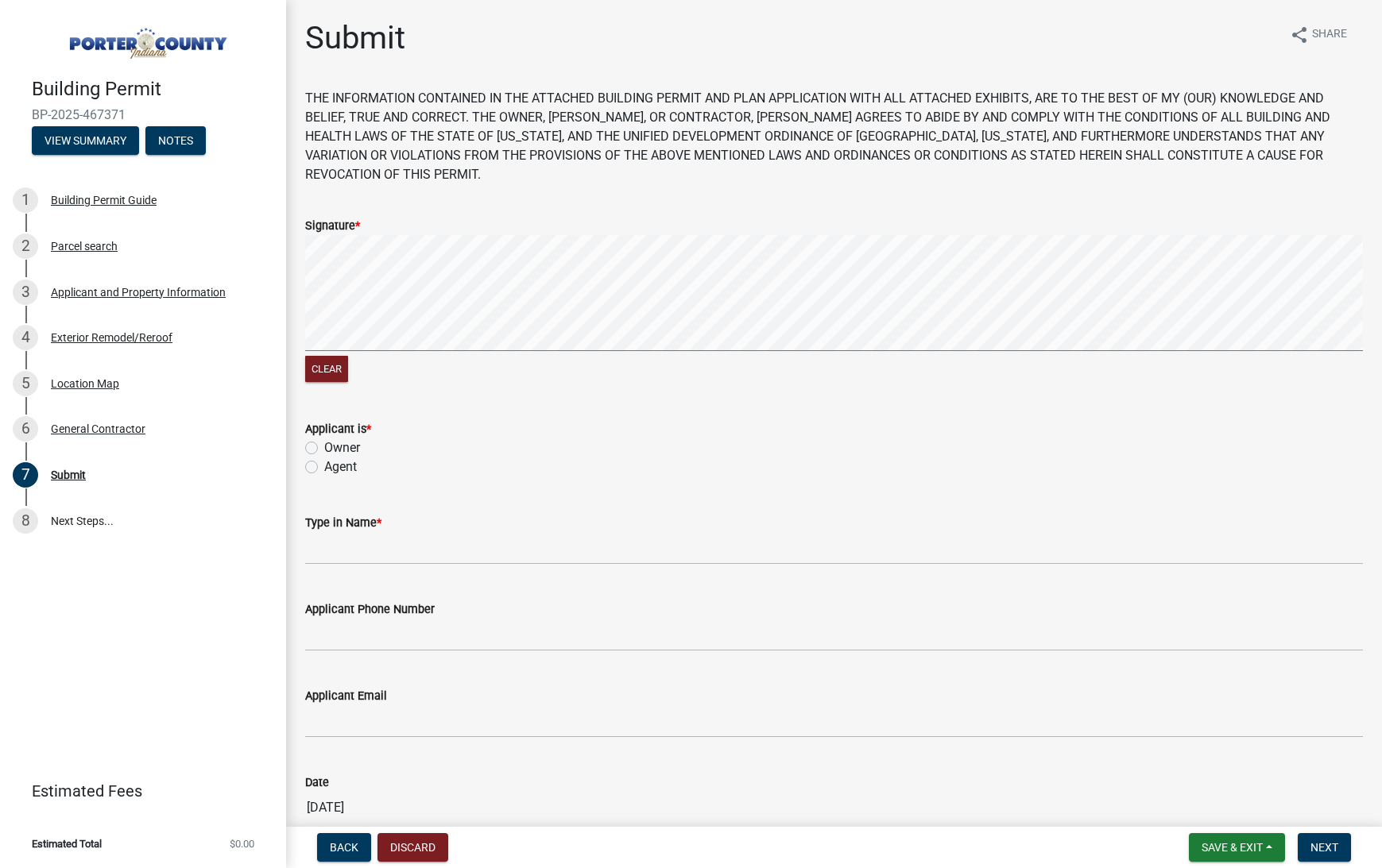
click at [334, 458] on label "Agent" at bounding box center [340, 467] width 33 height 19
click at [334, 458] on input "Agent" at bounding box center [329, 463] width 10 height 10
radio input "true"
click at [383, 532] on input "Type in Name *" at bounding box center [834, 548] width 1058 height 33
type input "[PERSON_NAME]"
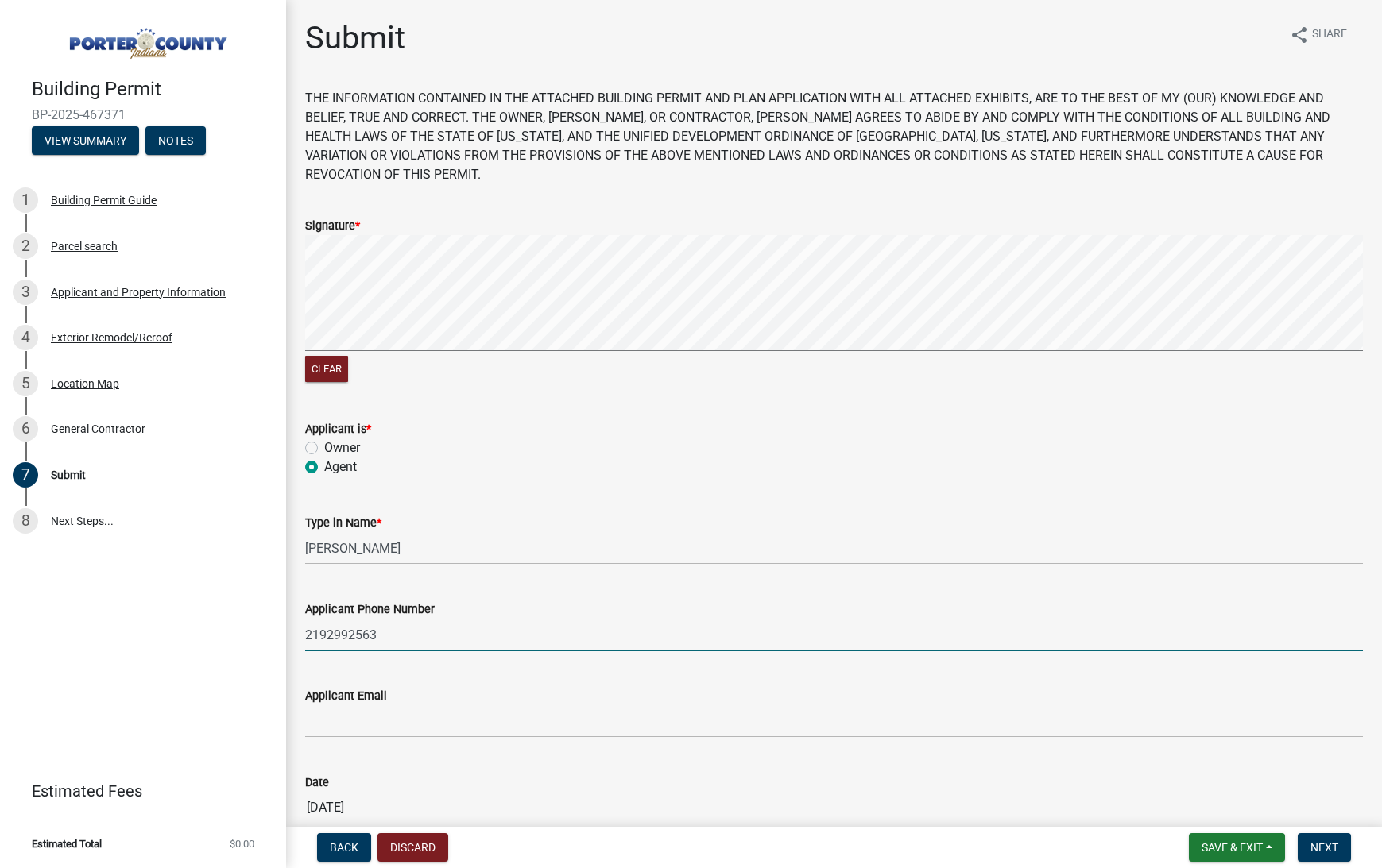
type input "2192992563"
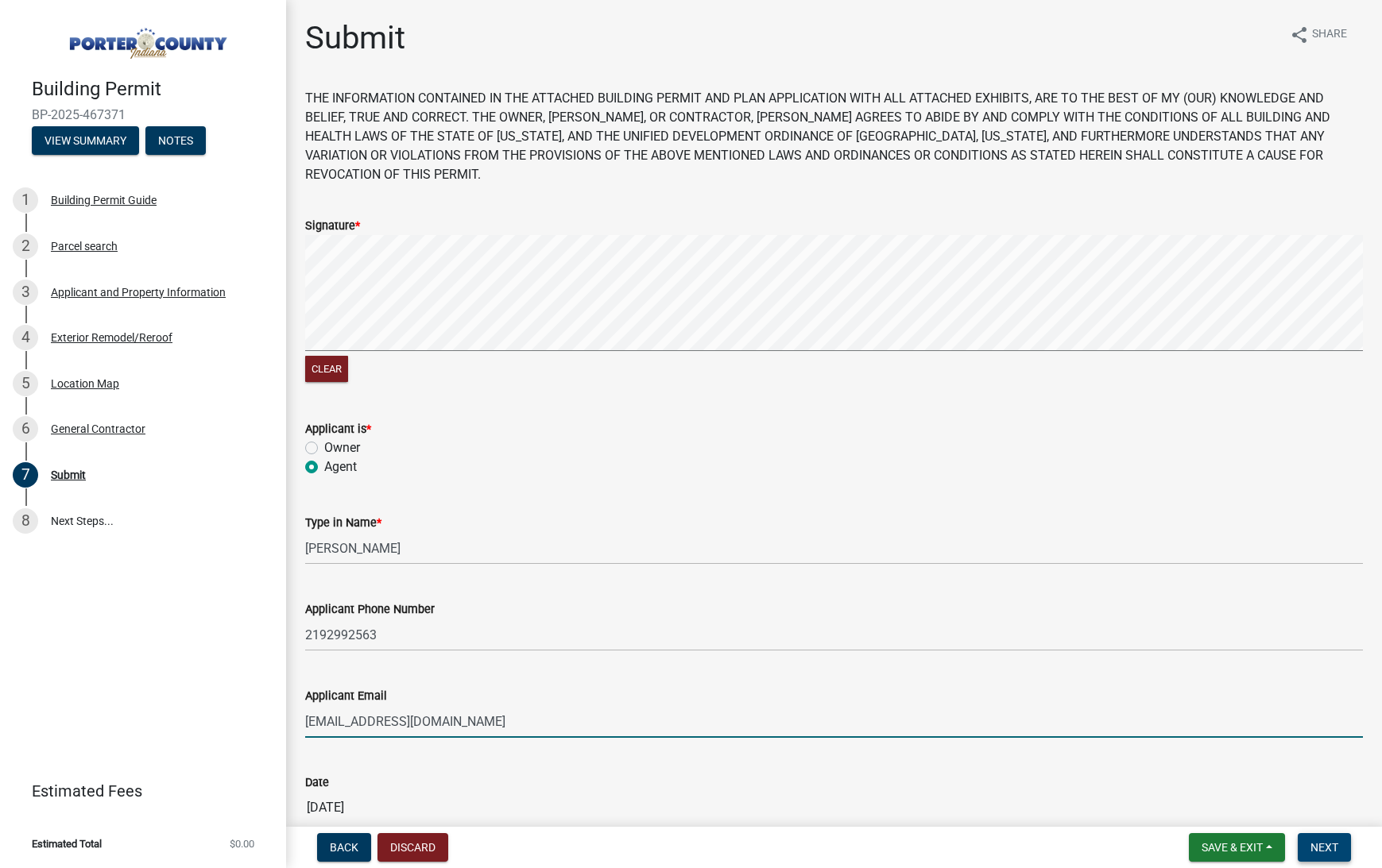
type input "[EMAIL_ADDRESS][DOMAIN_NAME]"
click at [1334, 835] on button "Next" at bounding box center [1325, 847] width 53 height 28
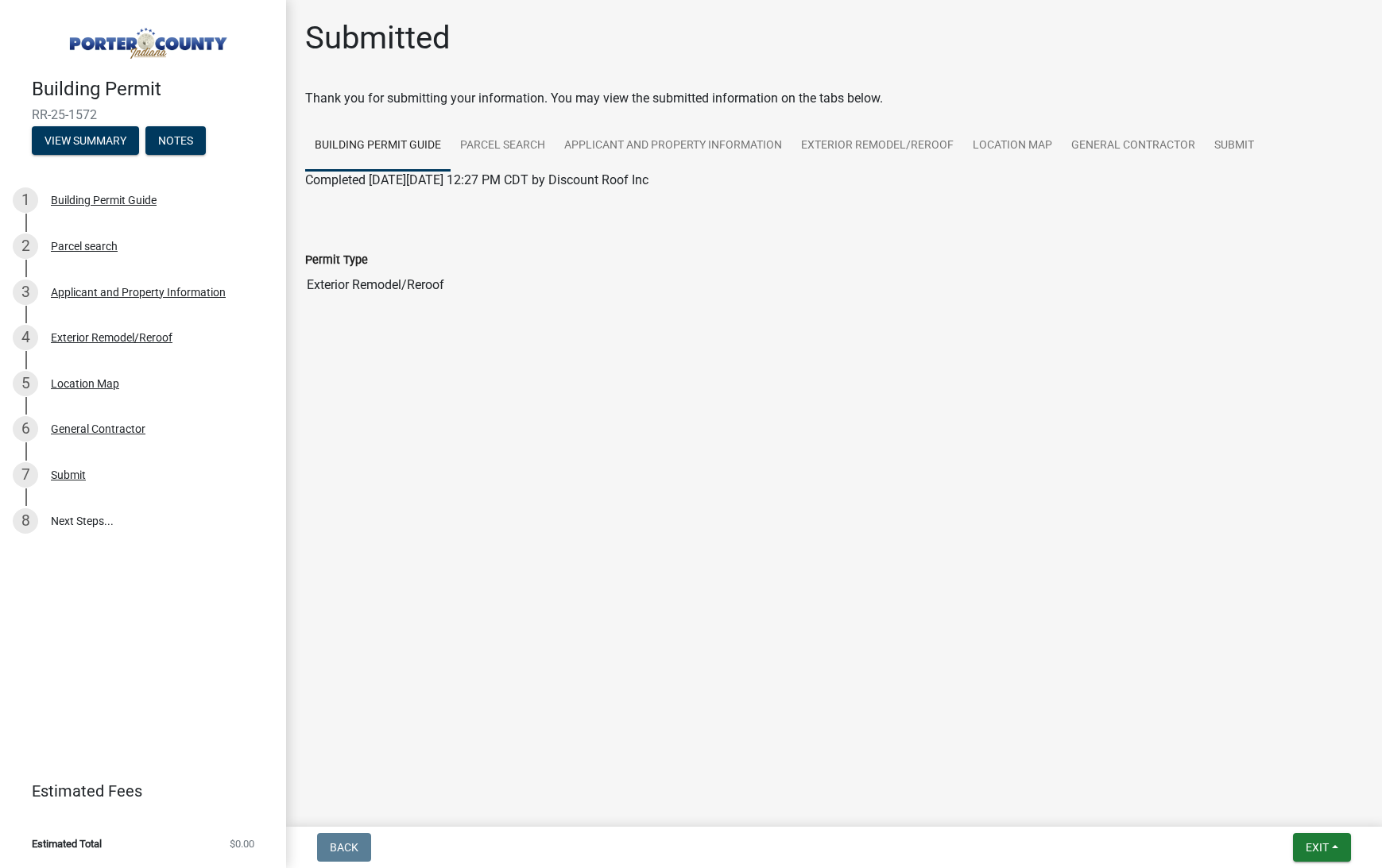
click at [1333, 847] on button "Exit" at bounding box center [1322, 847] width 58 height 28
click at [1306, 801] on button "Save & Exit" at bounding box center [1289, 806] width 127 height 38
